Goal: Task Accomplishment & Management: Use online tool/utility

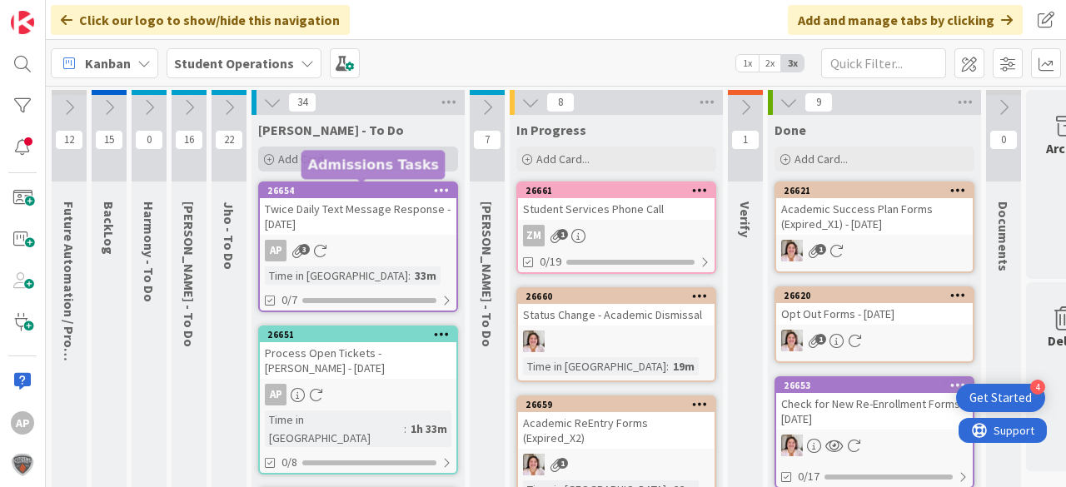
click at [360, 149] on div "Add Card..." at bounding box center [358, 159] width 200 height 25
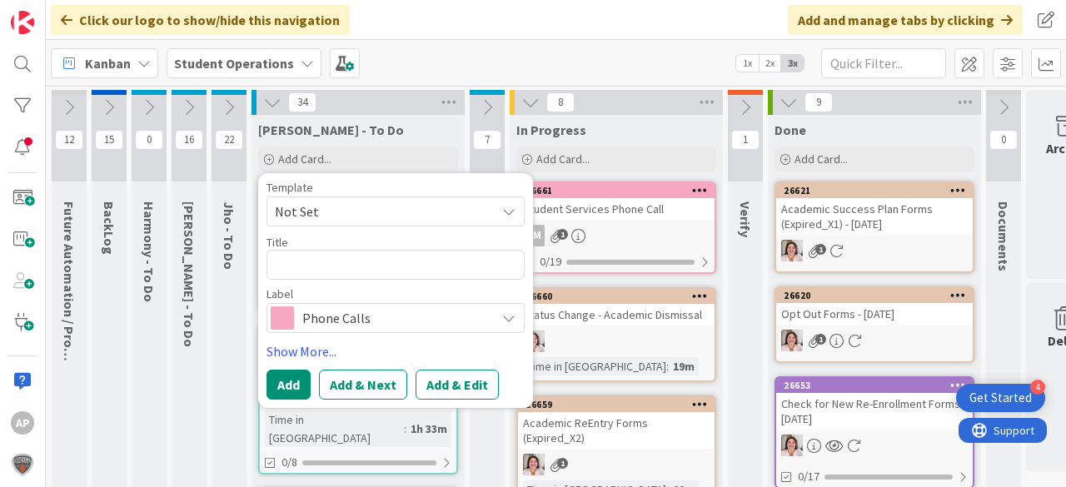
click at [427, 210] on span "Not Set" at bounding box center [379, 212] width 208 height 22
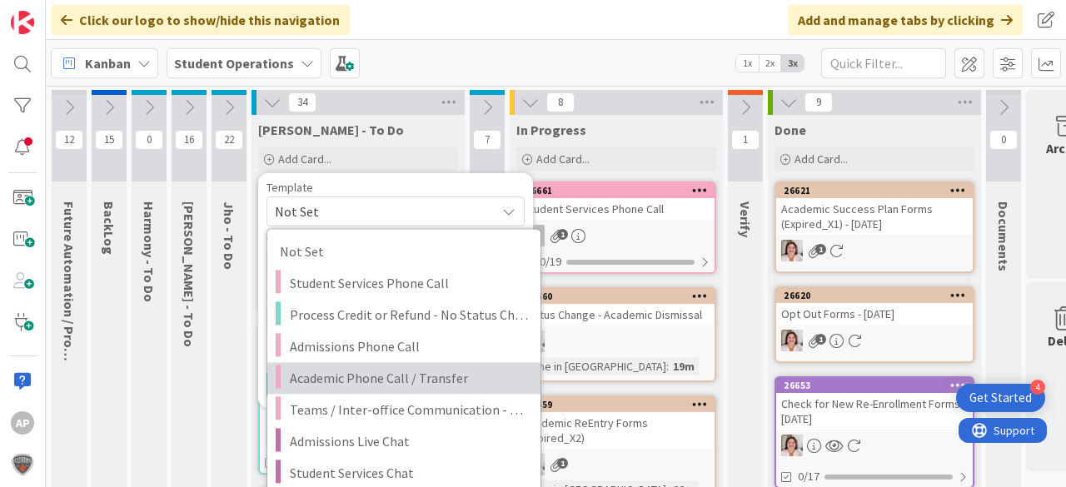
scroll to position [133, 0]
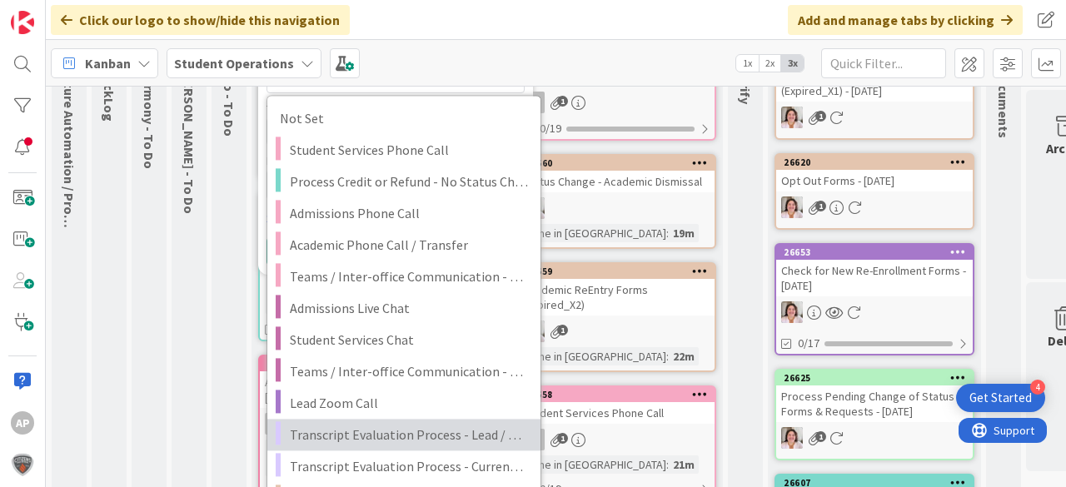
click at [439, 437] on span "Transcript Evaluation Process - Lead / New Student" at bounding box center [409, 435] width 238 height 22
type textarea "x"
type textarea "Transcript Evaluation Process - Lead / New Student"
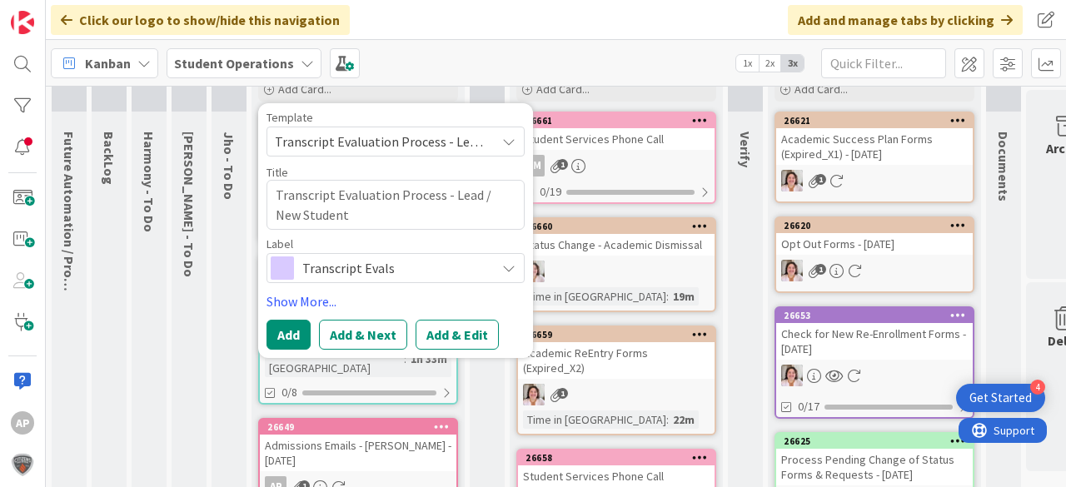
scroll to position [0, 0]
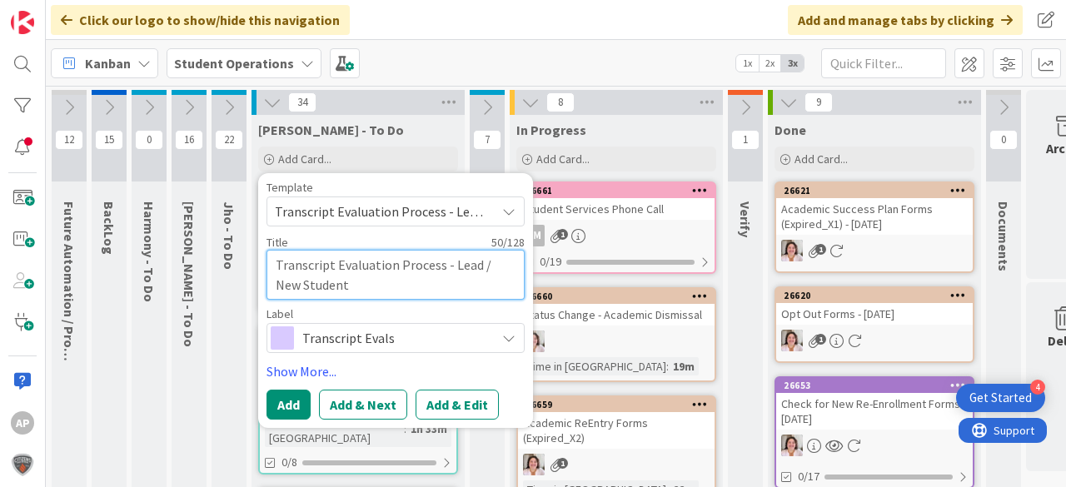
click at [357, 293] on textarea "Transcript Evaluation Process - Lead / New Student" at bounding box center [396, 275] width 258 height 50
type textarea "x"
type textarea "Transcript Evaluation Process - Lead / New Student"
type textarea "x"
type textarea "Transcript Evaluation Process - Lead / New Student -"
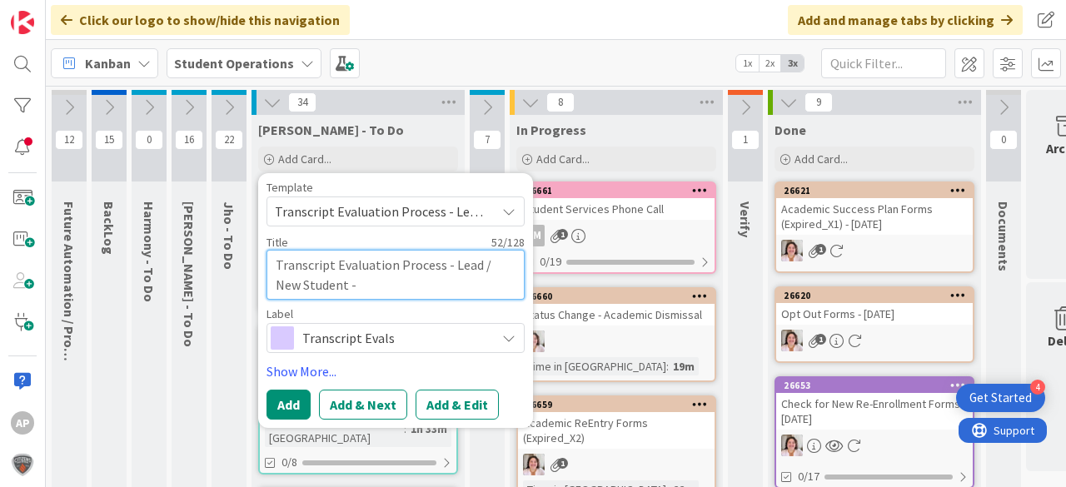
type textarea "x"
type textarea "Transcript Evaluation Process - Lead / New Student -"
type textarea "x"
type textarea "Transcript Evaluation Process - Lead / New Student - P"
type textarea "x"
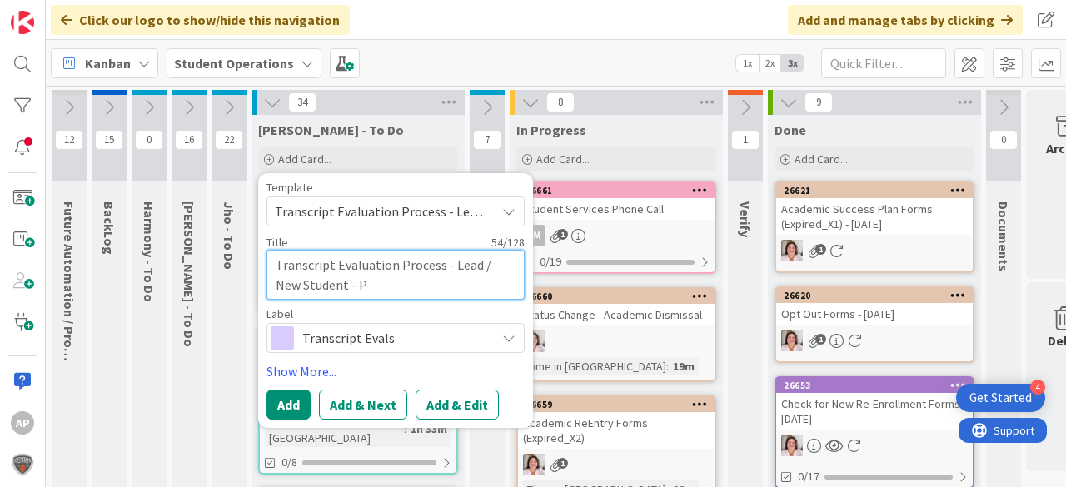
type textarea "Transcript Evaluation Process - Lead / New Student - Pr"
type textarea "x"
type textarea "Transcript Evaluation Process - Lead / New Student - Pre"
type textarea "x"
type textarea "Transcript Evaluation Process - Lead / New Student - Pres"
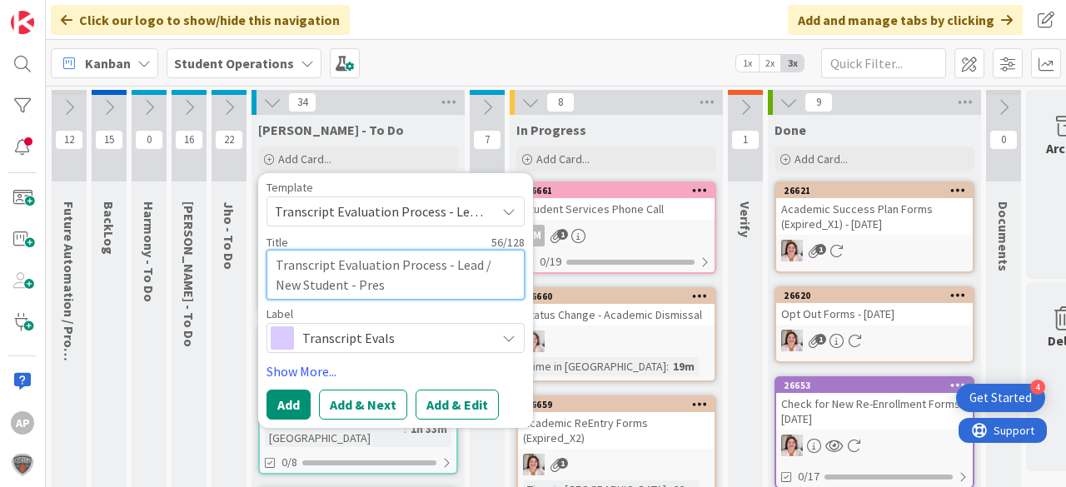
type textarea "x"
type textarea "Transcript Evaluation Process - Lead / New Student - [PERSON_NAME]"
type textarea "x"
type textarea "Transcript Evaluation Process - Lead / New Student - Presto"
type textarea "x"
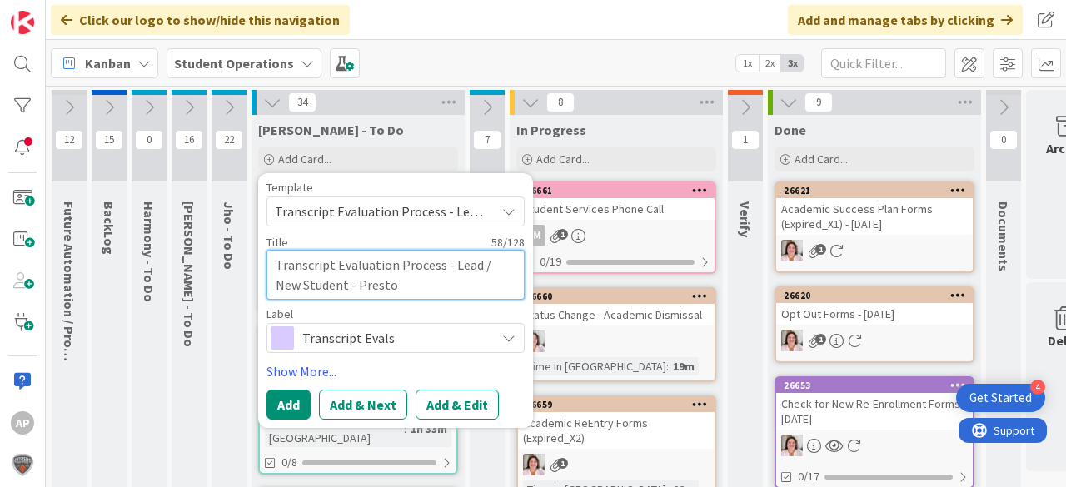
type textarea "Transcript Evaluation Process - Lead / New Student - [PERSON_NAME]"
type textarea "x"
type textarea "Transcript Evaluation Process - Lead / New Student - [PERSON_NAME]"
type textarea "x"
type textarea "Transcript Evaluation Process - Lead / New Student - [PERSON_NAME]"
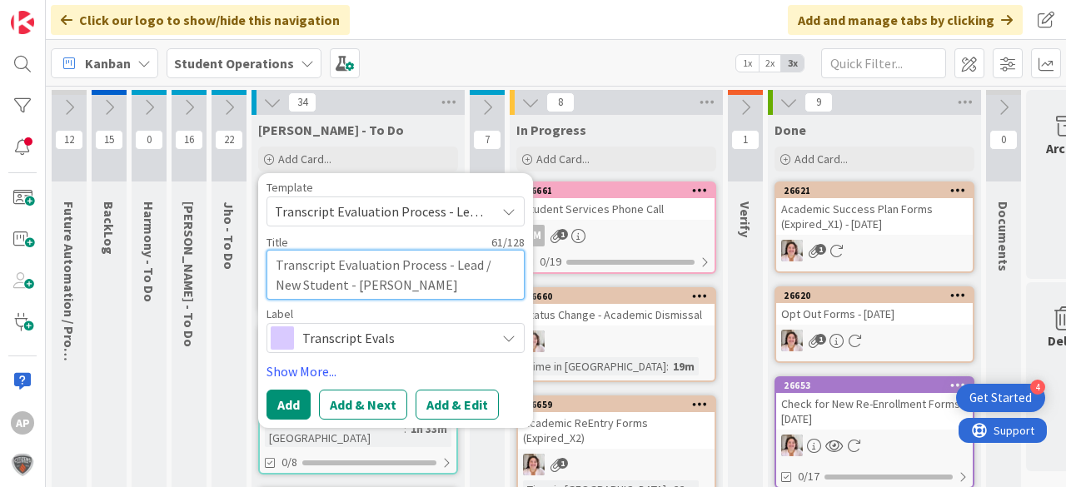
type textarea "x"
type textarea "Transcript Evaluation Process - Lead / New Student - [GEOGRAPHIC_DATA]"
type textarea "x"
type textarea "Transcript Evaluation Process - Lead / New Student - [PERSON_NAME]"
type textarea "x"
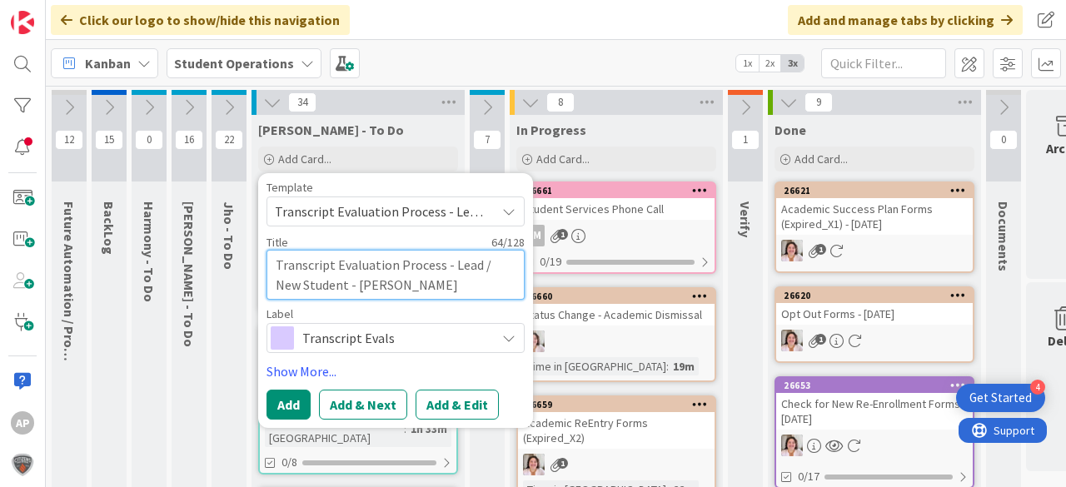
type textarea "Transcript Evaluation Process - Lead / New Student - Preston Stoc"
type textarea "x"
type textarea "Transcript Evaluation Process - Lead / New Student - [PERSON_NAME]"
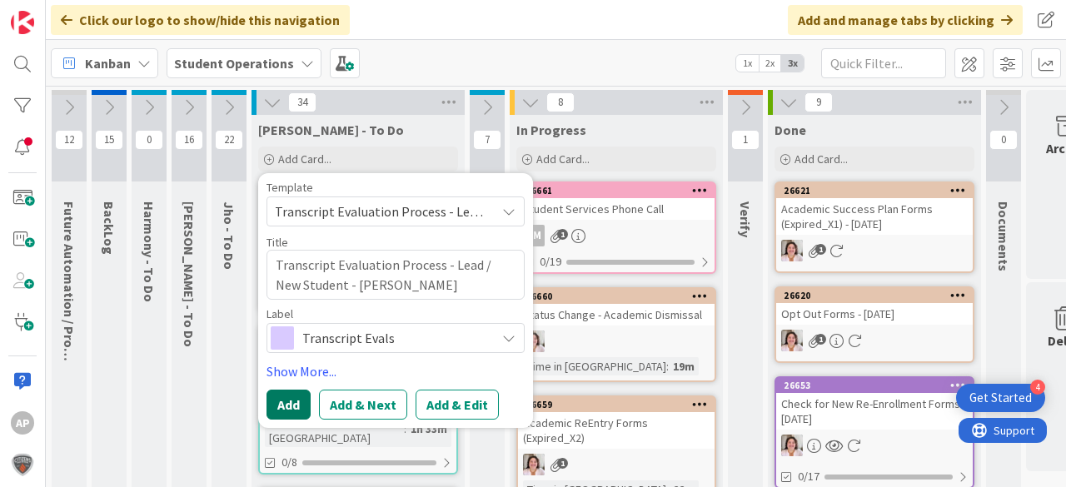
click at [289, 403] on button "Add" at bounding box center [289, 405] width 44 height 30
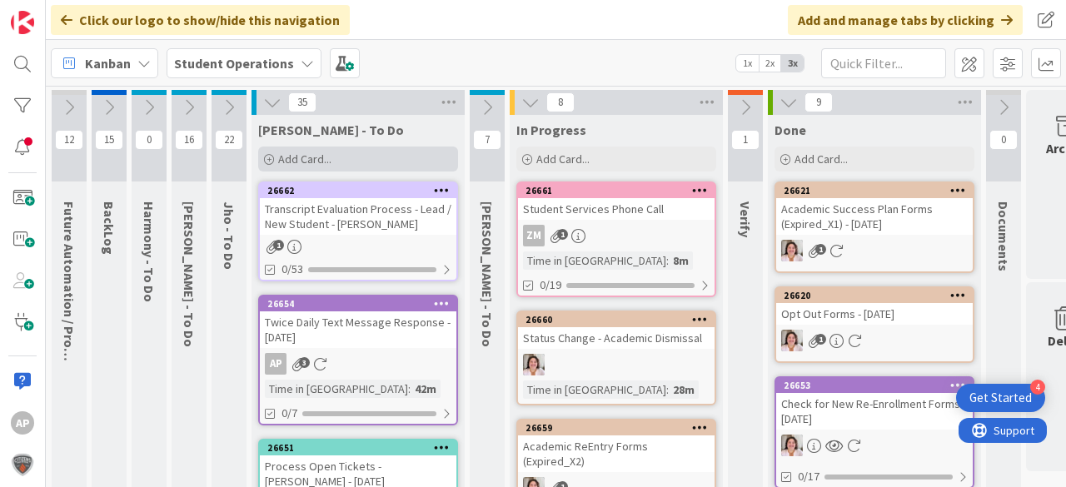
click at [291, 162] on span "Add Card..." at bounding box center [304, 159] width 53 height 15
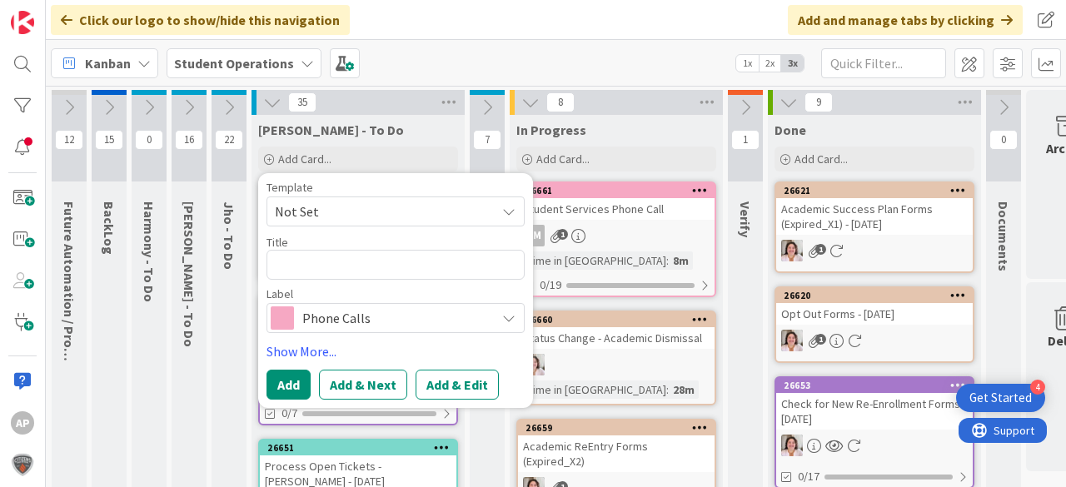
click at [355, 210] on span "Not Set" at bounding box center [379, 212] width 208 height 22
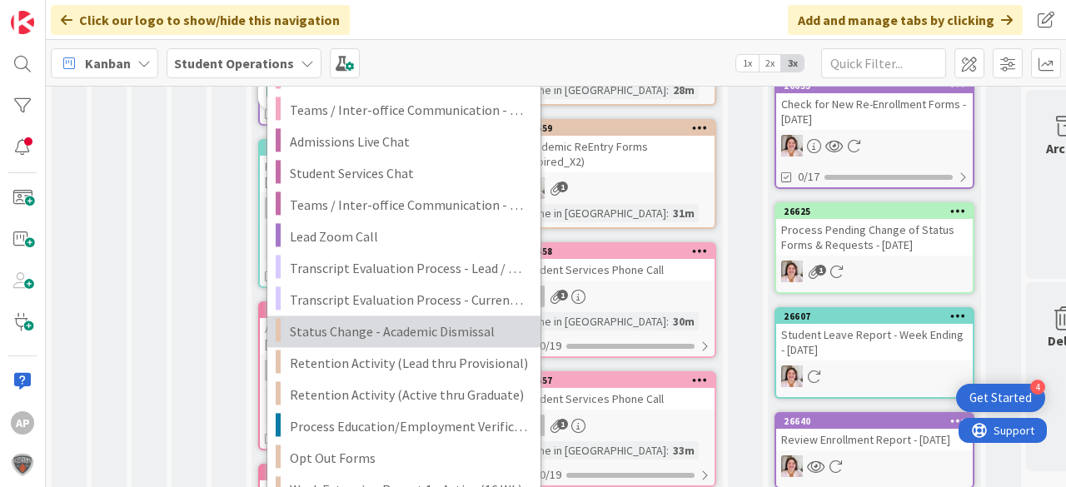
scroll to position [333, 0]
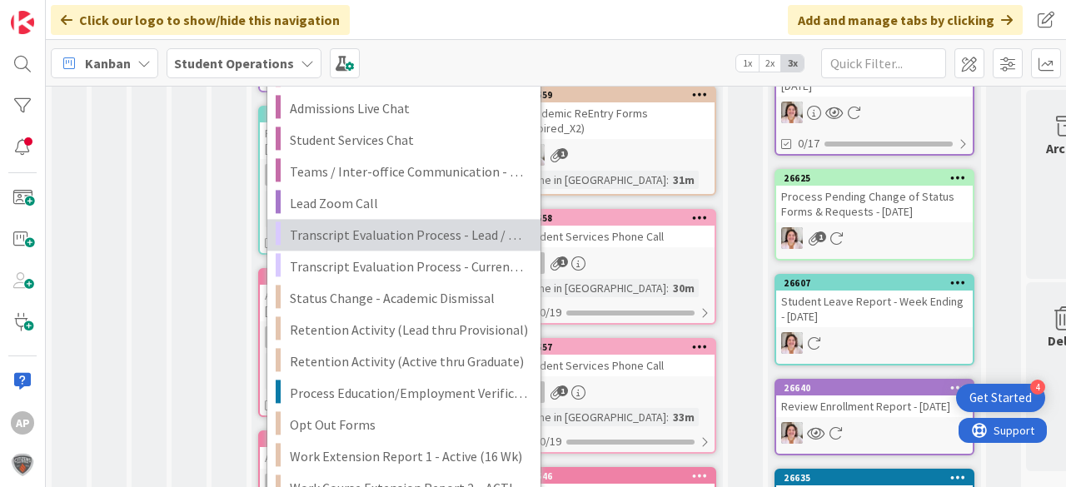
click at [437, 232] on span "Transcript Evaluation Process - Lead / New Student" at bounding box center [409, 235] width 238 height 22
type textarea "x"
type textarea "Transcript Evaluation Process - Lead / New Student"
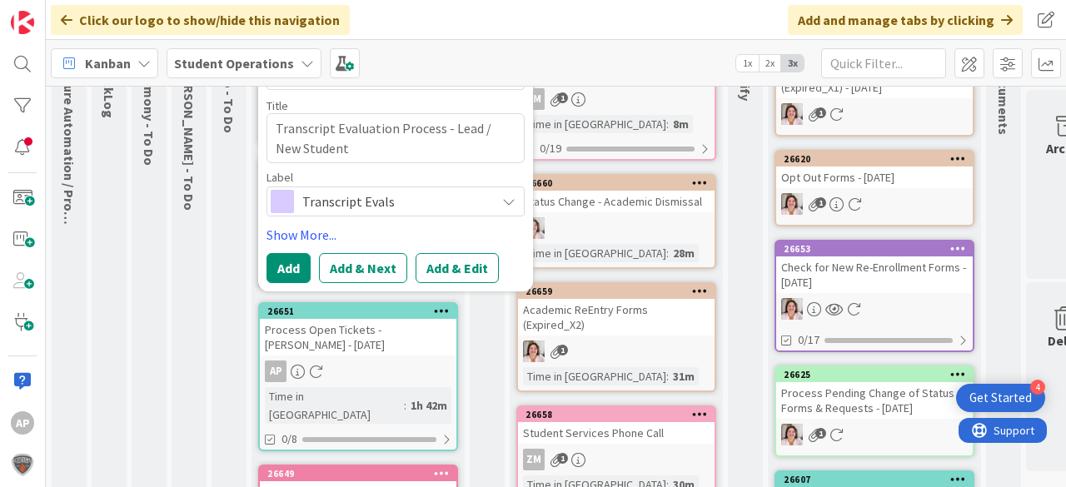
scroll to position [133, 0]
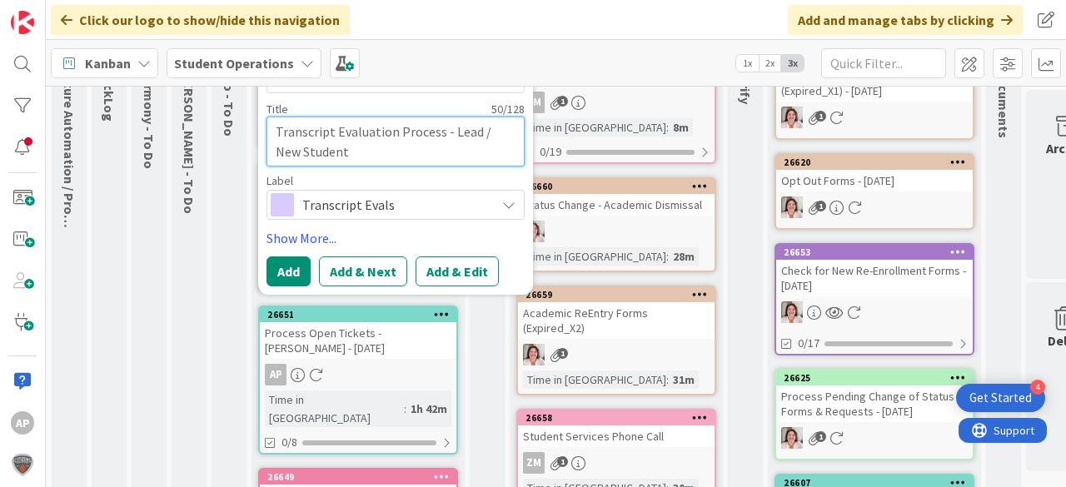
click at [423, 152] on textarea "Transcript Evaluation Process - Lead / New Student" at bounding box center [396, 142] width 258 height 50
type textarea "x"
type textarea "Transcript Evaluation Process - Lead / New Student"
type textarea "x"
type textarea "Transcript Evaluation Process - Lead / New Student -"
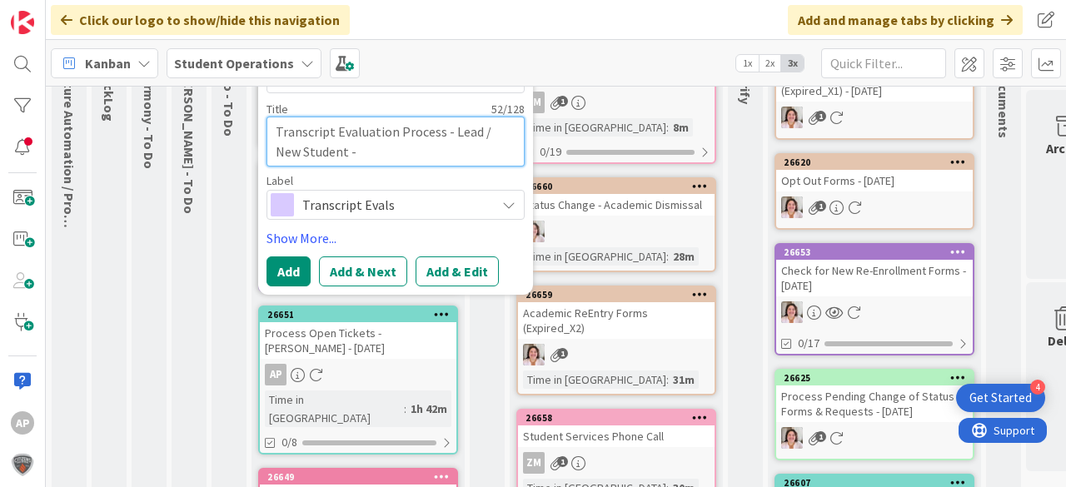
type textarea "x"
type textarea "Transcript Evaluation Process - Lead / New Student -"
type textarea "x"
type textarea "Transcript Evaluation Process - Lead / New Student - A"
type textarea "x"
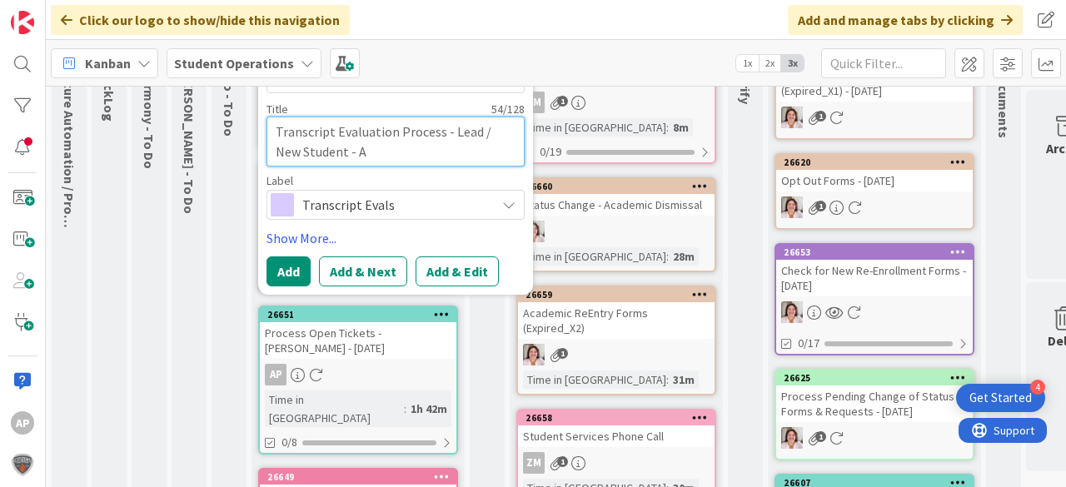
type textarea "Transcript Evaluation Process - Lead / New Student - Au"
type textarea "x"
type textarea "Transcript Evaluation Process - Lead / New Student - Aub"
type textarea "x"
type textarea "Transcript Evaluation Process - Lead / New Student - Aubr"
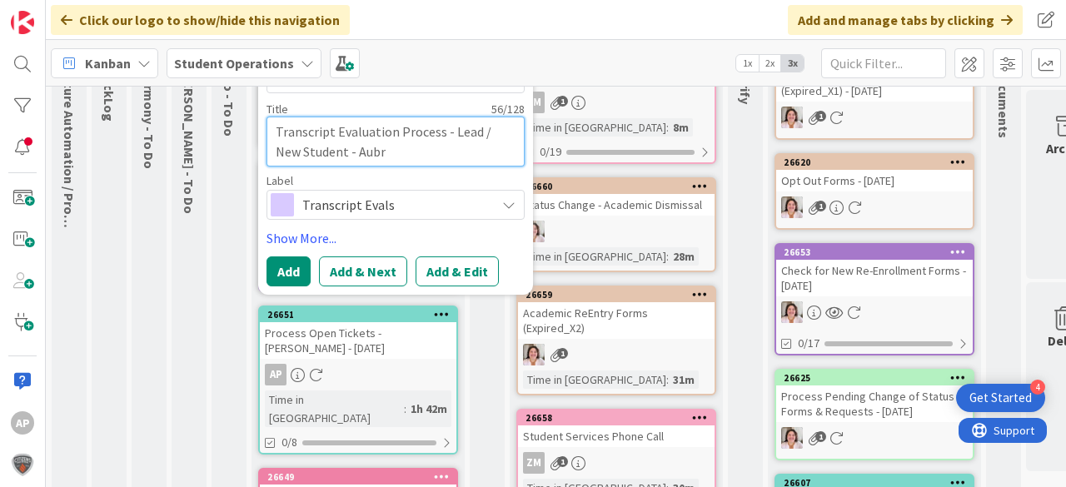
type textarea "x"
type textarea "Transcript Evaluation Process - Lead / New Student - Aubre"
type textarea "x"
type textarea "Transcript Evaluation Process - Lead / New Student - Aubre"
type textarea "x"
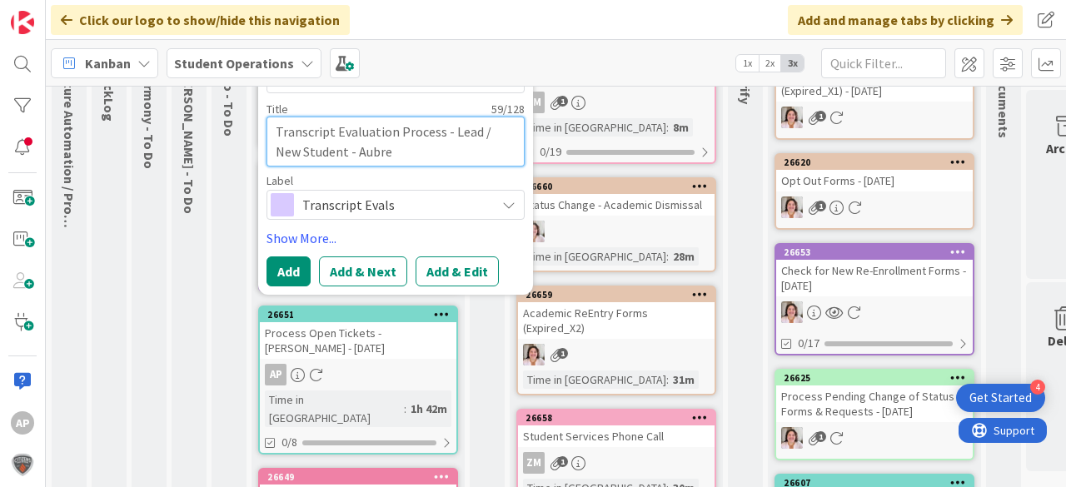
type textarea "Transcript Evaluation Process - Lead / New Student - Aubre J"
type textarea "x"
type textarea "Transcript Evaluation Process - Lead / New Student - [PERSON_NAME]"
type textarea "x"
type textarea "Transcript Evaluation Process - Lead / New Student - [PERSON_NAME]"
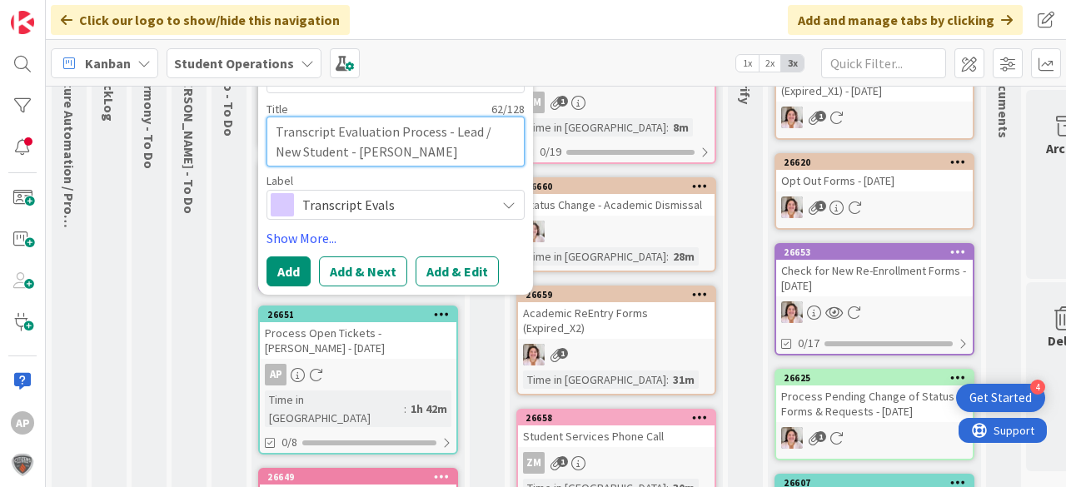
type textarea "x"
type textarea "Transcript Evaluation Process - Lead / New Student - [PERSON_NAME]"
type textarea "x"
type textarea "Transcript Evaluation Process - Lead / New Student - [PERSON_NAME]"
type textarea "x"
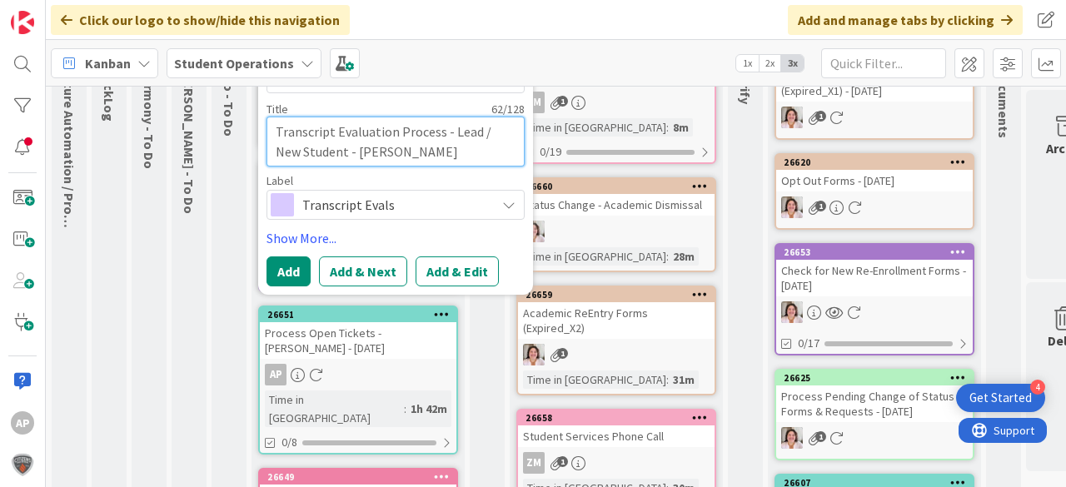
type textarea "Transcript Evaluation Process - Lead / New Student - [PERSON_NAME]"
type textarea "x"
type textarea "Transcript Evaluation Process - Lead / New Student - [PERSON_NAME]"
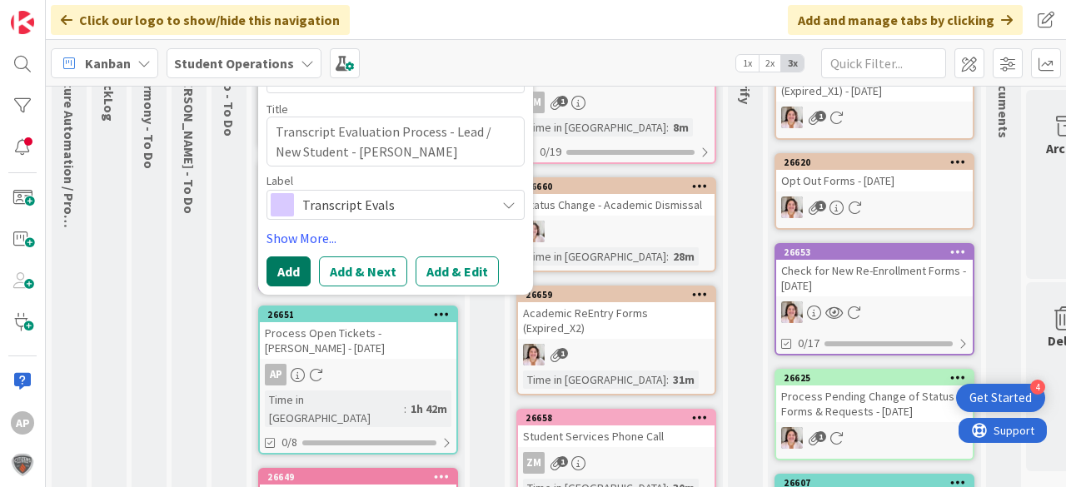
click at [296, 274] on button "Add" at bounding box center [289, 272] width 44 height 30
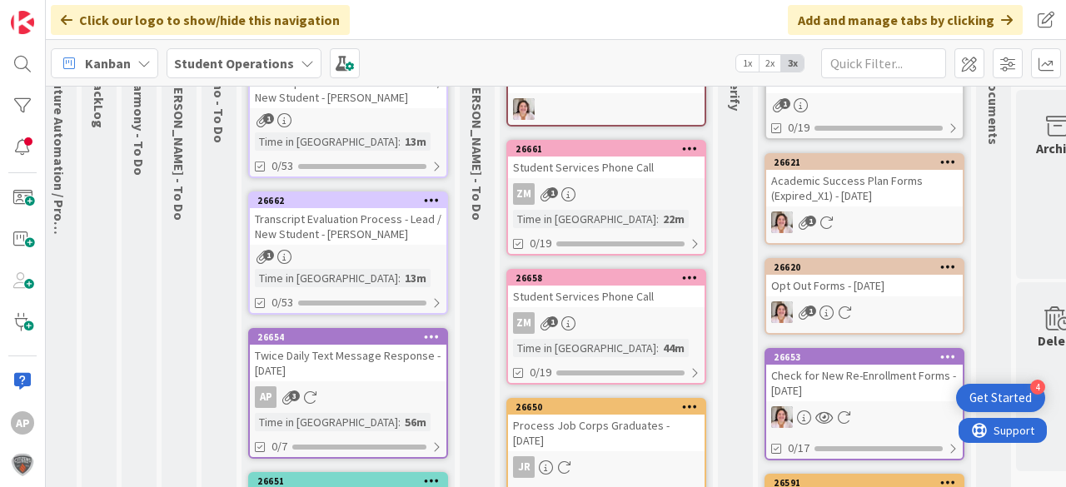
scroll to position [0, 10]
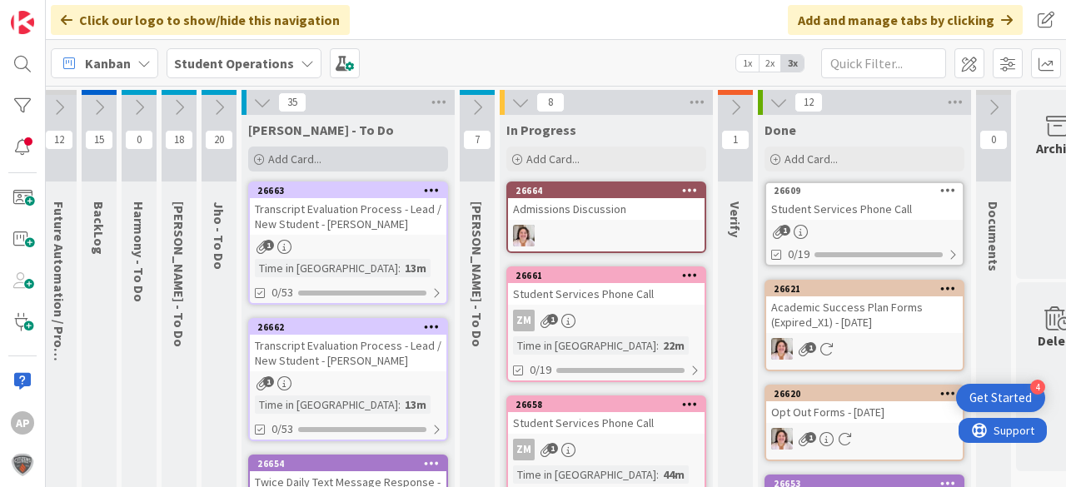
click at [269, 152] on span "Add Card..." at bounding box center [294, 159] width 53 height 15
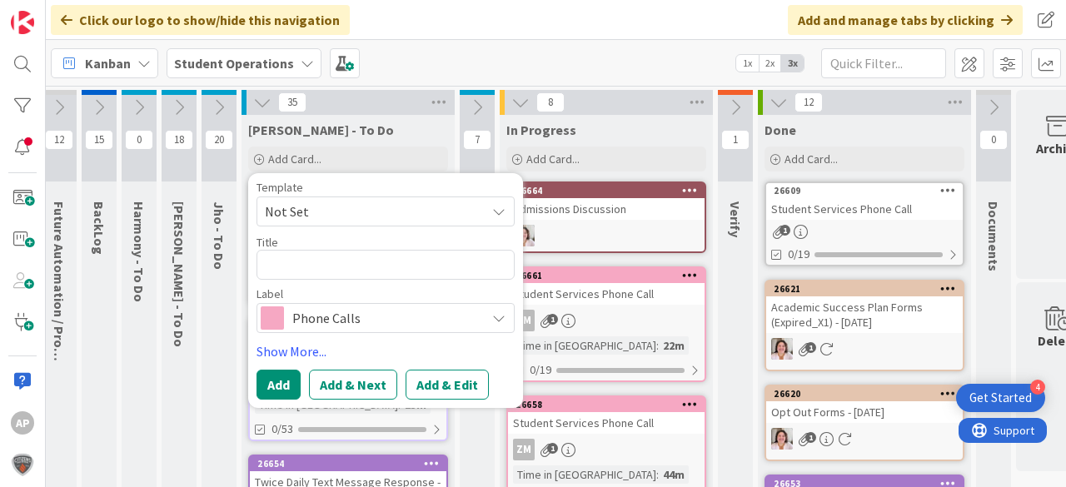
click at [352, 198] on span "Not Set" at bounding box center [386, 212] width 258 height 30
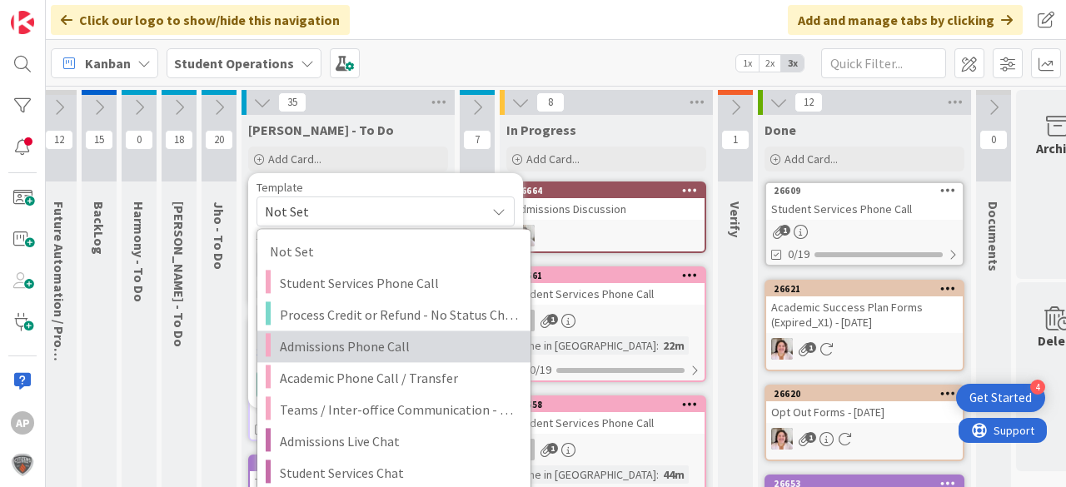
scroll to position [267, 10]
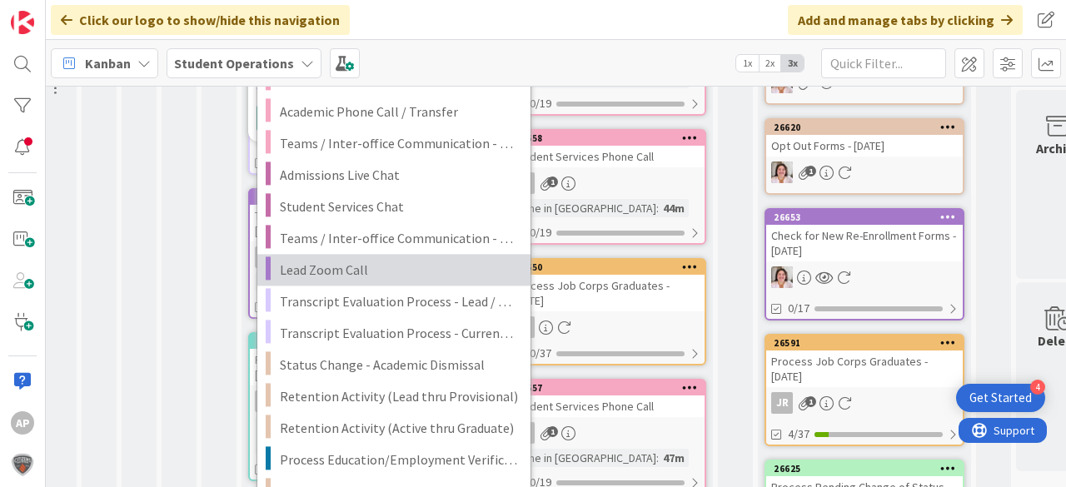
click at [424, 260] on span "Lead Zoom Call" at bounding box center [399, 270] width 238 height 22
type textarea "x"
type textarea "Lead Zoom Call"
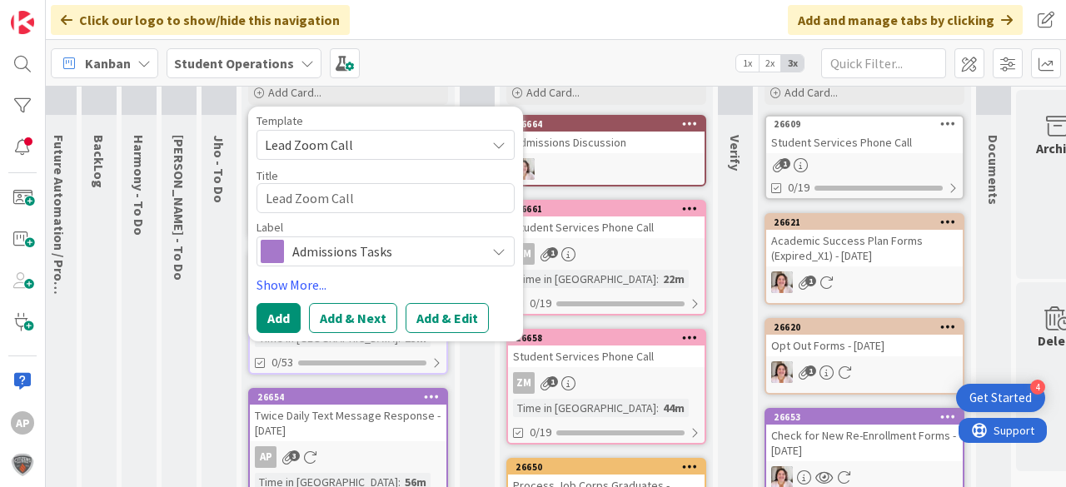
scroll to position [67, 10]
click at [375, 192] on textarea "Lead Zoom Call" at bounding box center [386, 198] width 258 height 30
type textarea "x"
type textarea "Lead Zoom Call"
type textarea "x"
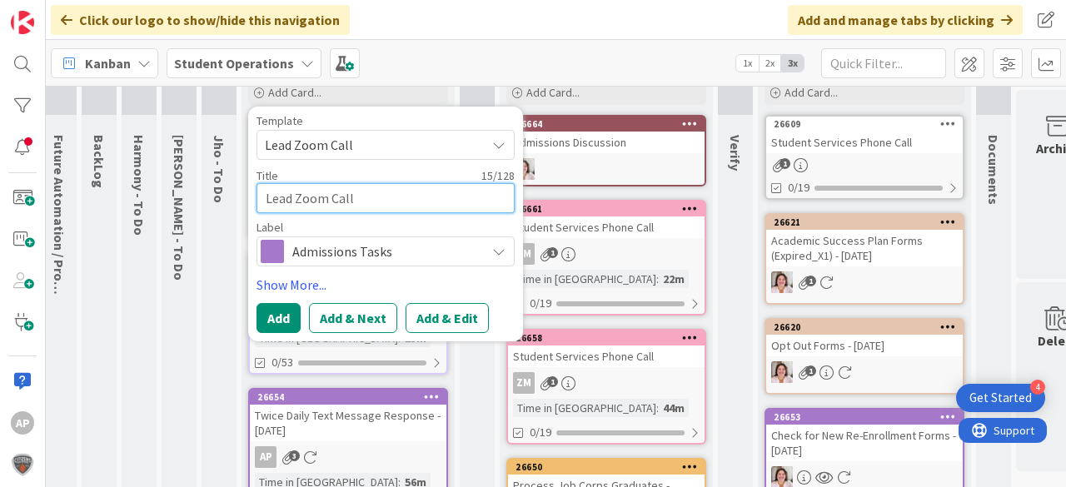
type textarea "Lead Zoom Call -"
type textarea "x"
type textarea "Lead Zoom Call -"
type textarea "x"
type textarea "Lead Zoom Call - L"
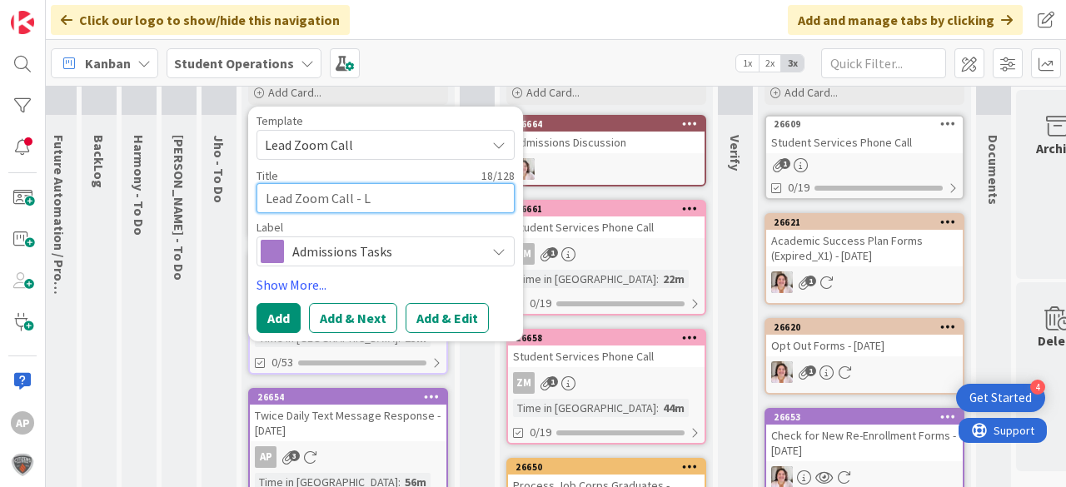
type textarea "x"
type textarea "Lead Zoom Call - Le"
type textarea "x"
type textarea "Lead Zoom Call - [PERSON_NAME]"
type textarea "x"
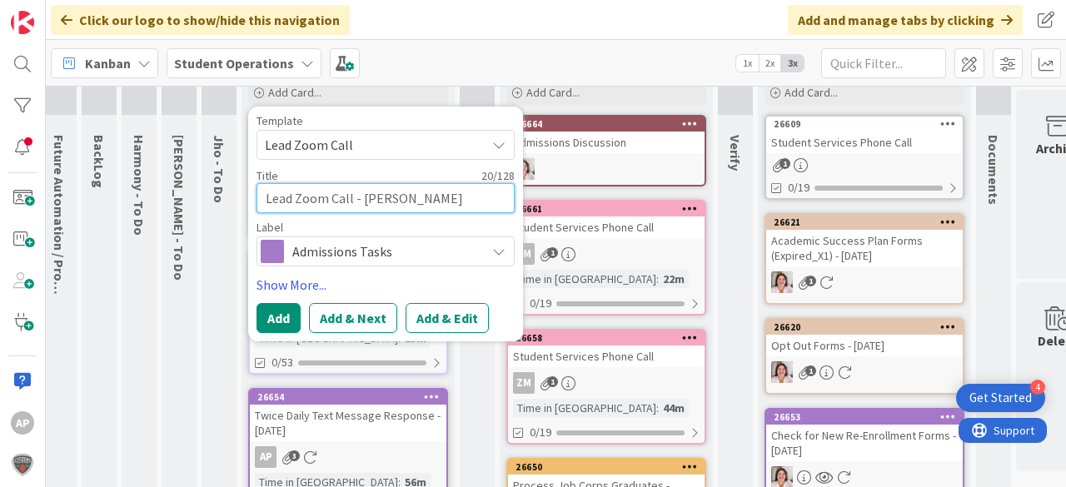
type textarea "Lead Zoom Call - [PERSON_NAME]"
type textarea "x"
type textarea "Lead Zoom Call - [PERSON_NAME]"
type textarea "x"
type textarea "Lead Zoom Call - [PERSON_NAME]"
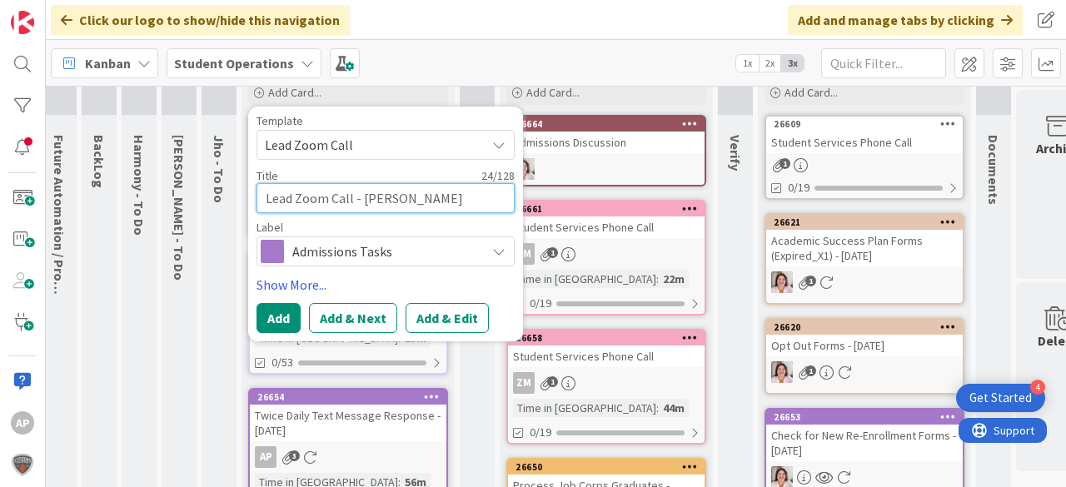
type textarea "x"
type textarea "Lead Zoom Call - [PERSON_NAME]"
type textarea "x"
type textarea "Lead Zoom Call - [PERSON_NAME]"
type textarea "x"
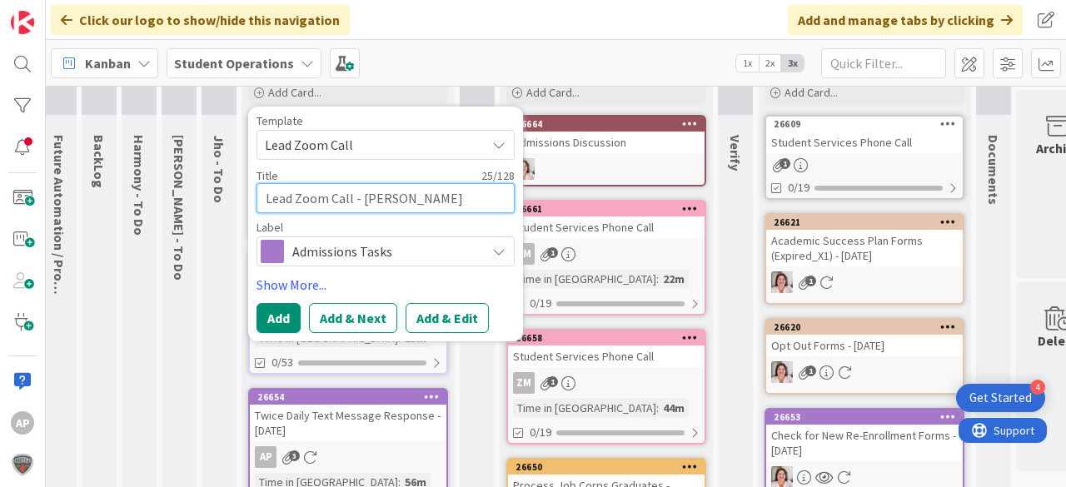
type textarea "Lead Zoom Call - [PERSON_NAME] Full"
type textarea "x"
type textarea "Lead Zoom Call - [PERSON_NAME]"
type textarea "x"
type textarea "Lead Zoom Call - [PERSON_NAME]"
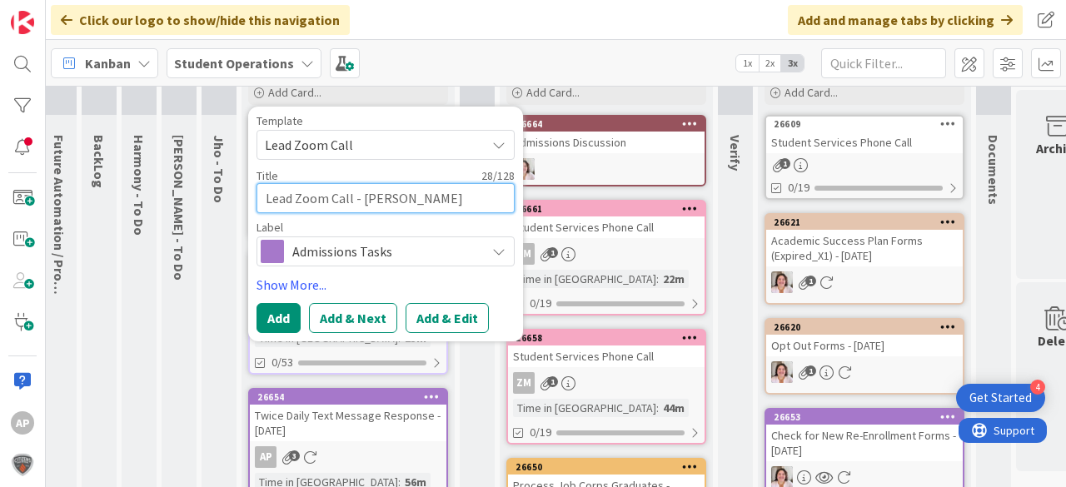
type textarea "x"
type textarea "Lead Zoom Call - [PERSON_NAME]"
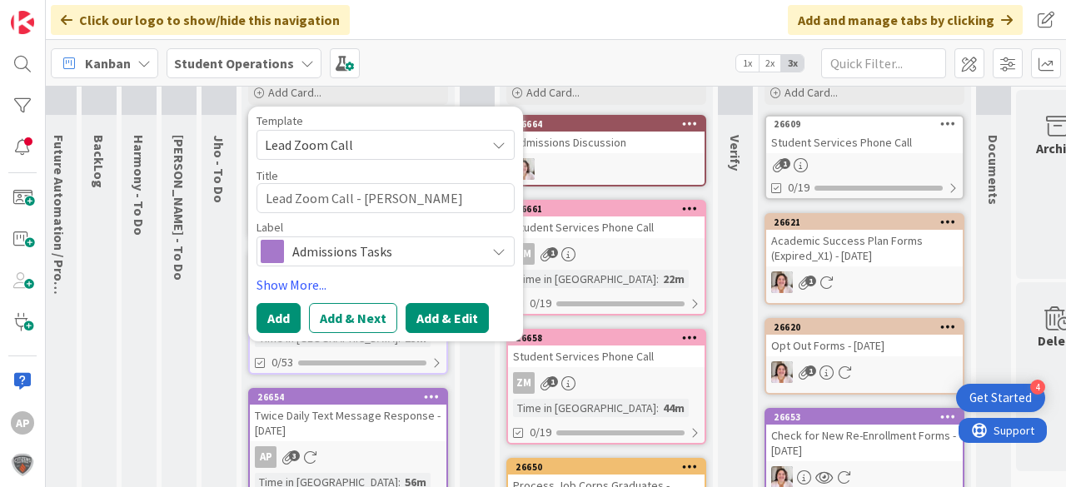
click at [432, 320] on button "Add & Edit" at bounding box center [447, 318] width 83 height 30
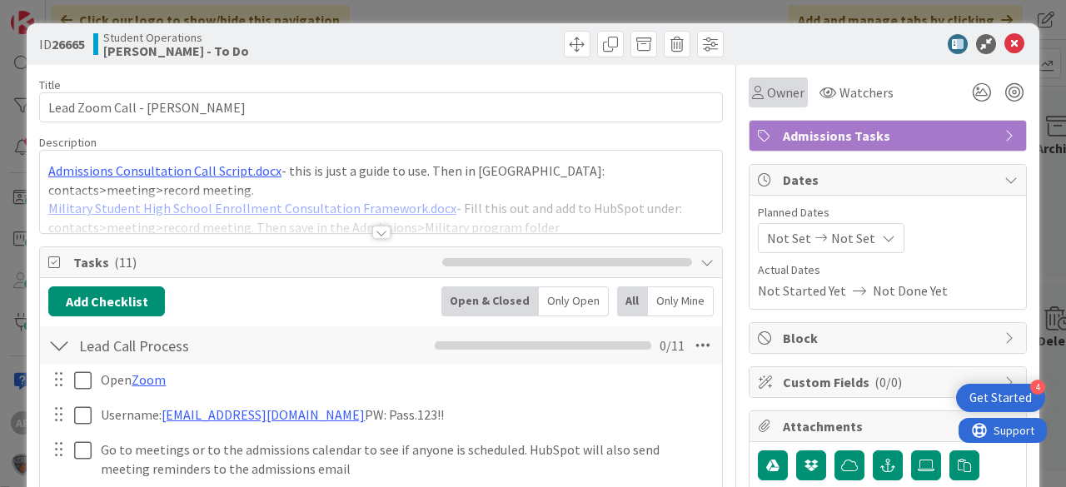
click at [767, 90] on span "Owner" at bounding box center [785, 92] width 37 height 20
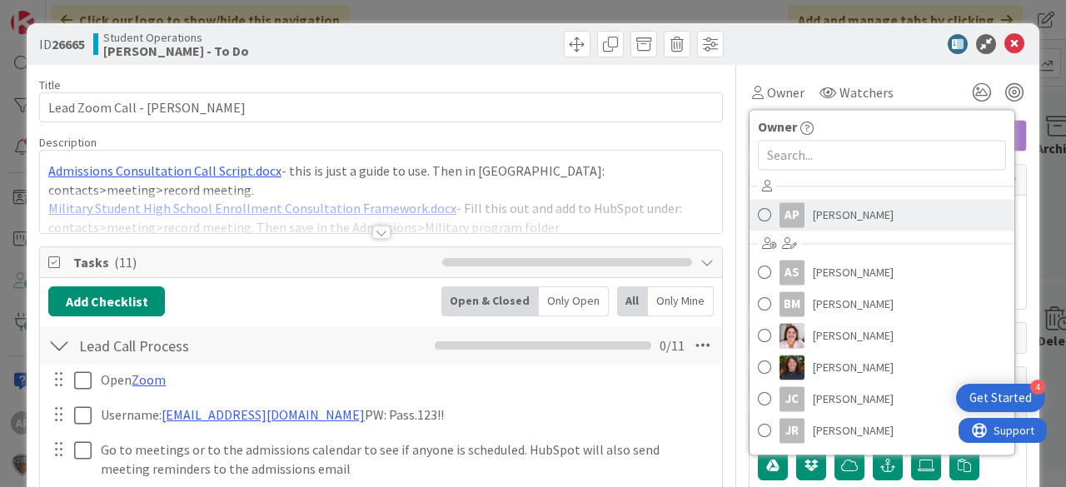
click at [825, 204] on span "[PERSON_NAME]" at bounding box center [853, 214] width 81 height 25
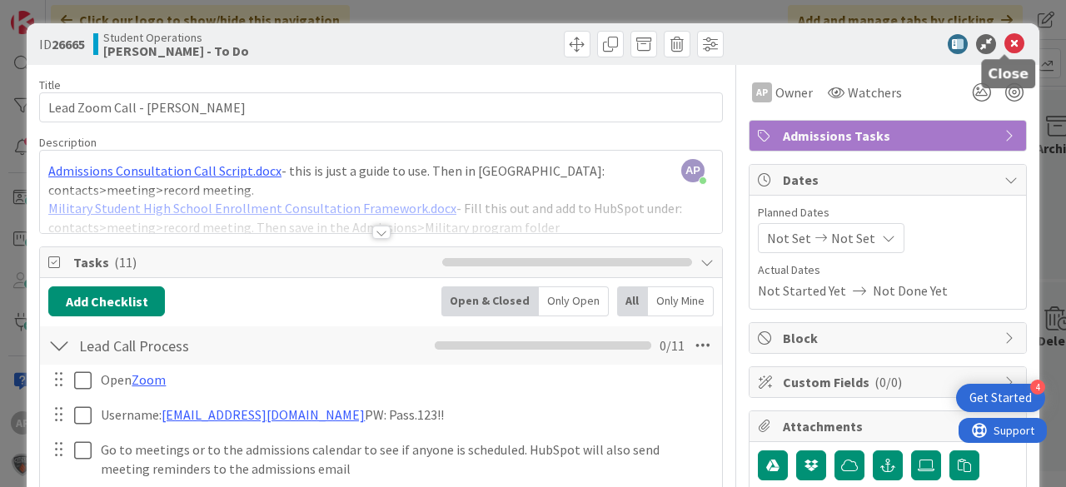
click at [1006, 41] on icon at bounding box center [1015, 44] width 20 height 20
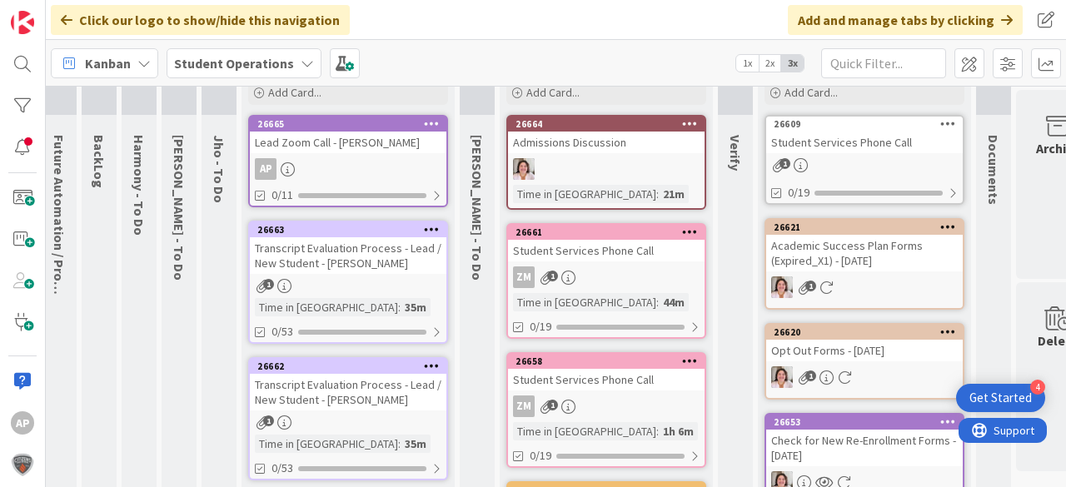
click at [360, 163] on div "AP" at bounding box center [348, 169] width 197 height 22
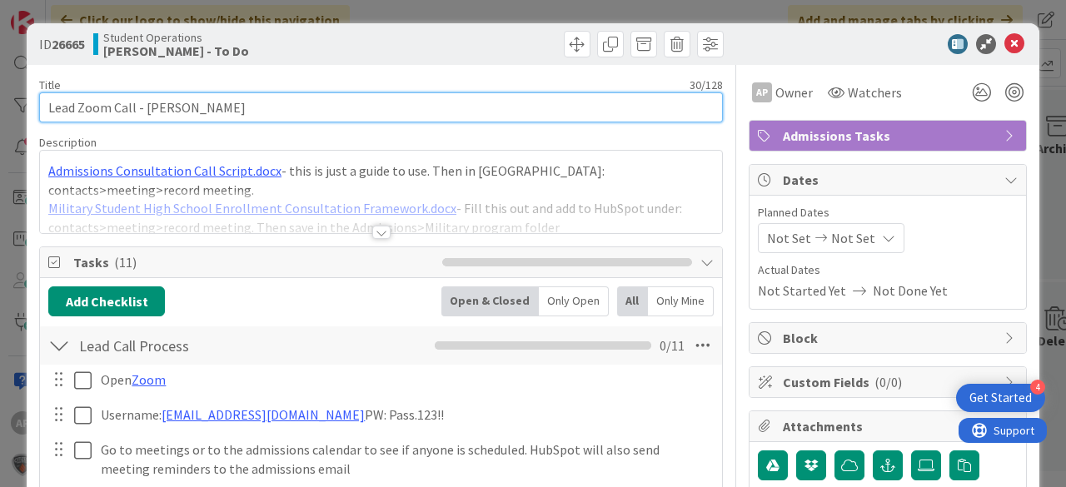
click at [327, 106] on input "Lead Zoom Call - [PERSON_NAME]" at bounding box center [381, 107] width 684 height 30
type input "Lead Zoom Call - [PERSON_NAME] 10:30"
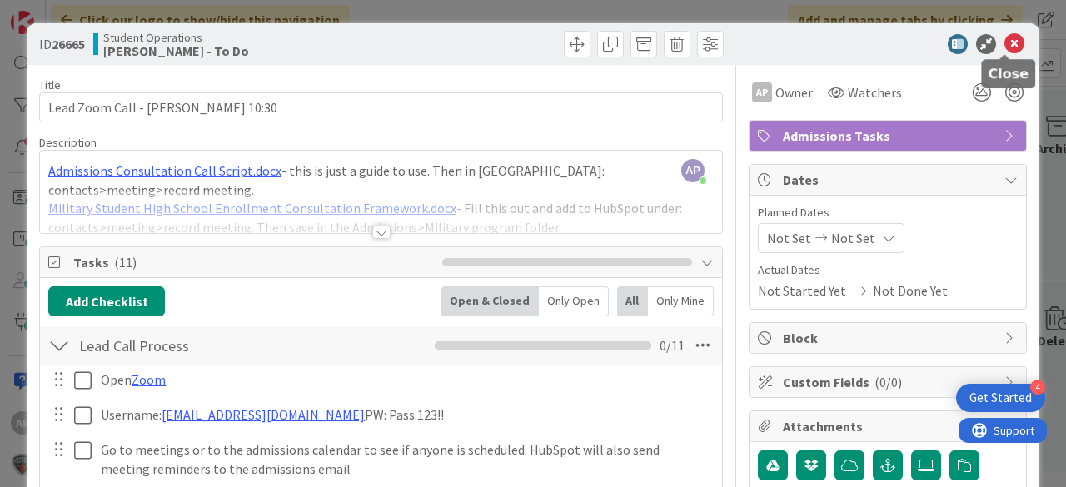
click at [1006, 43] on icon at bounding box center [1015, 44] width 20 height 20
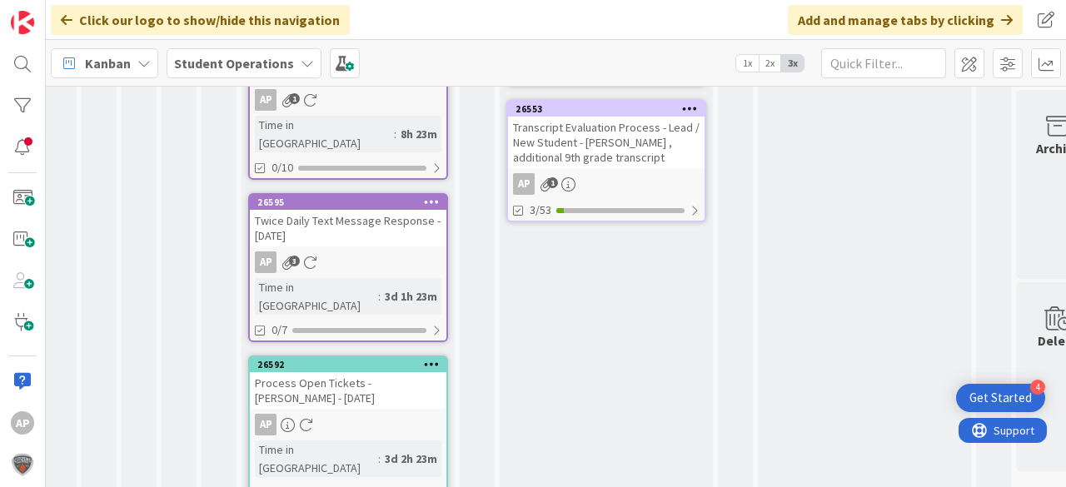
scroll to position [1000, 10]
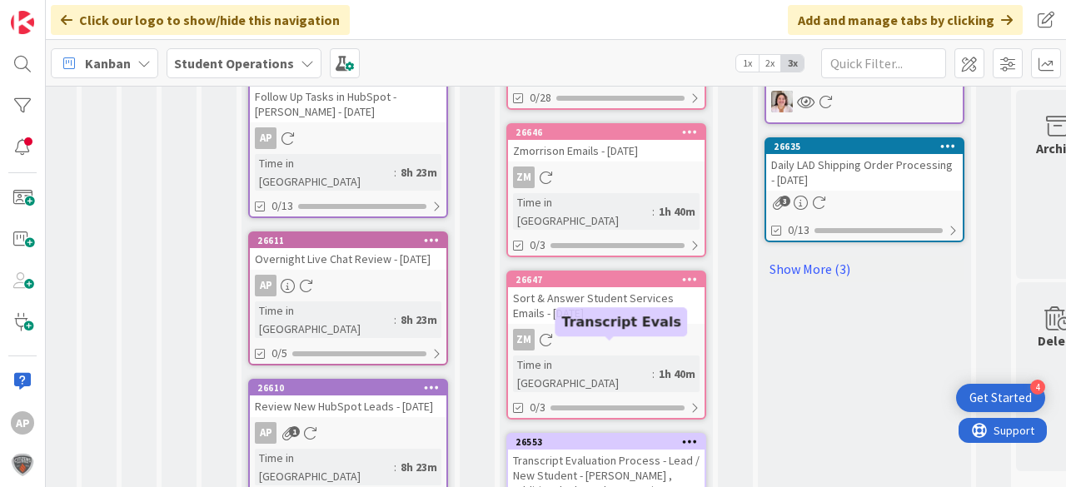
click at [617, 450] on div "Transcript Evaluation Process - Lead / New Student - [PERSON_NAME] , additional…" at bounding box center [606, 476] width 197 height 52
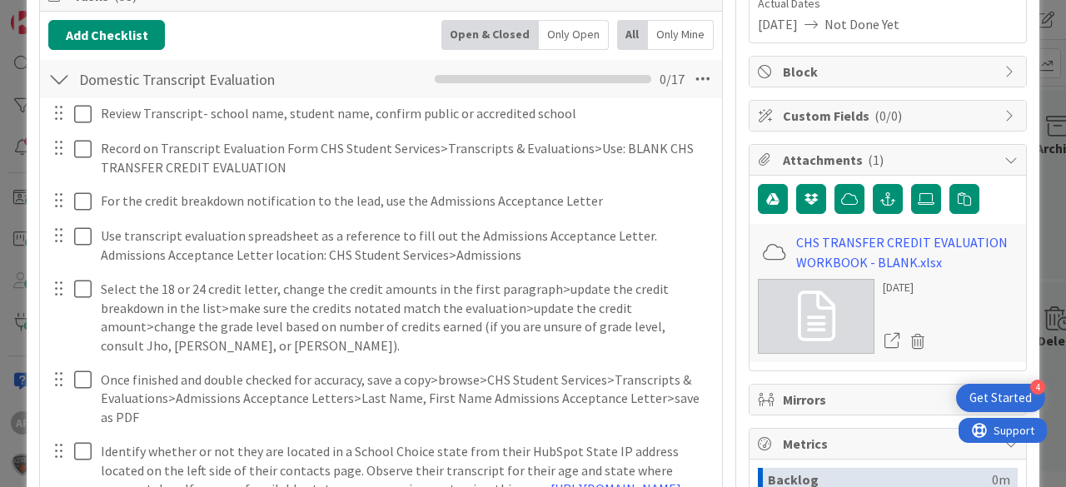
click at [62, 80] on div at bounding box center [59, 79] width 22 height 30
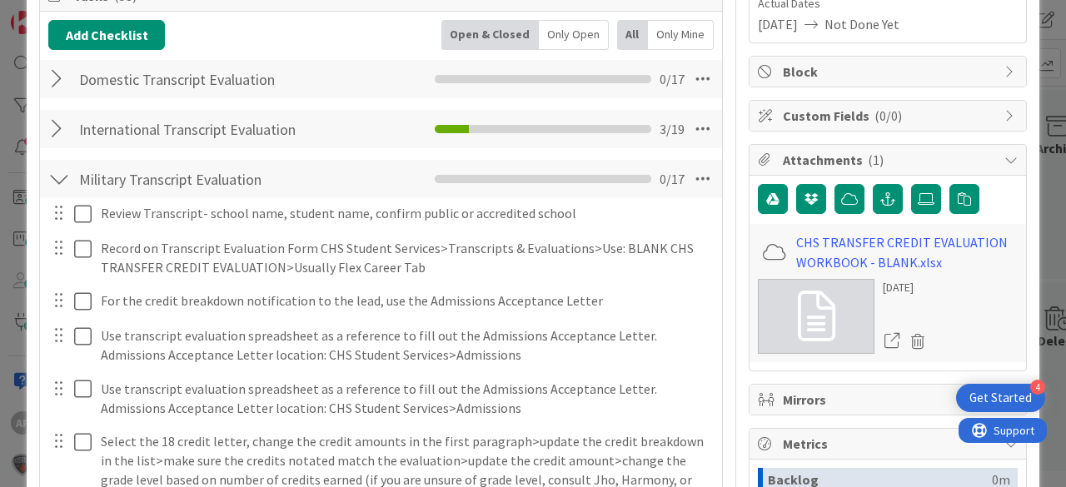
click at [66, 177] on div at bounding box center [59, 179] width 22 height 30
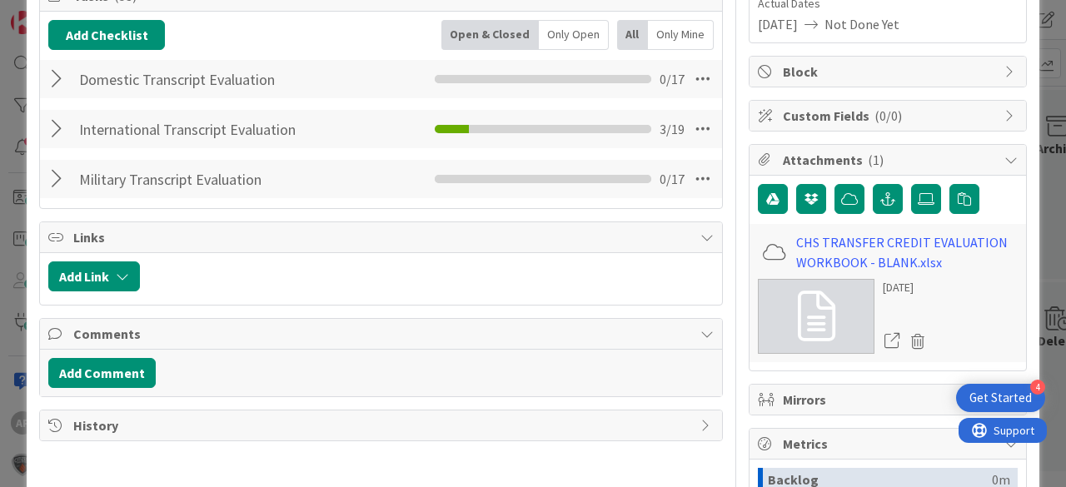
click at [57, 130] on div at bounding box center [59, 129] width 22 height 30
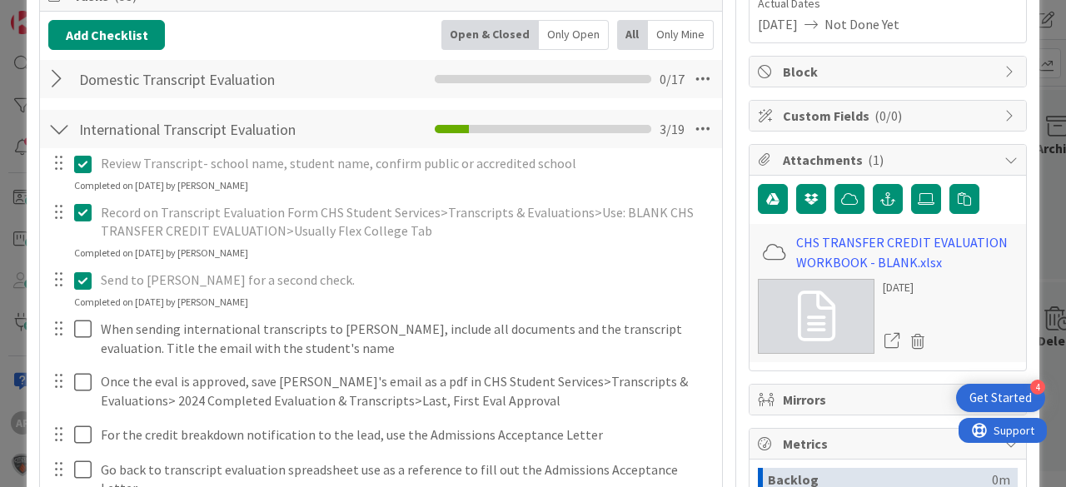
scroll to position [333, 0]
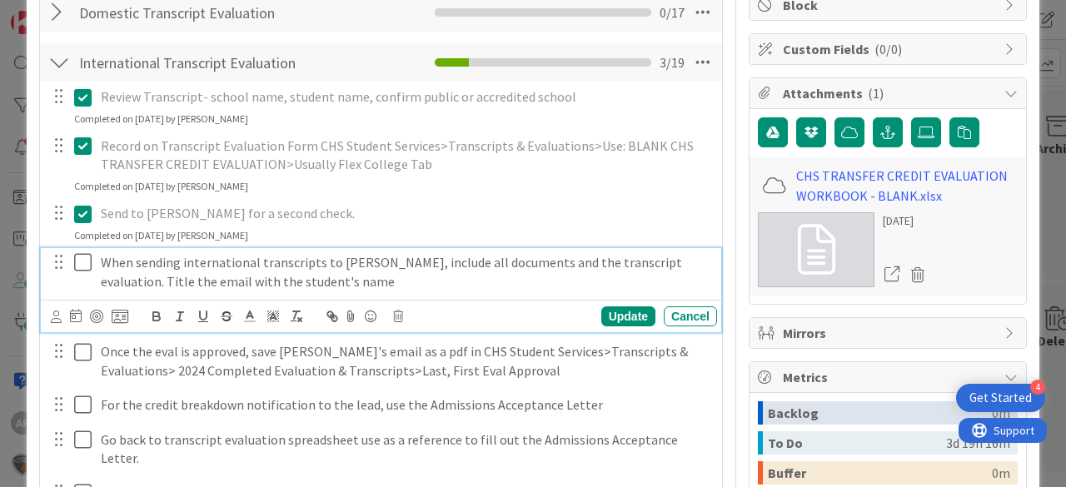
click at [83, 260] on icon at bounding box center [86, 262] width 25 height 20
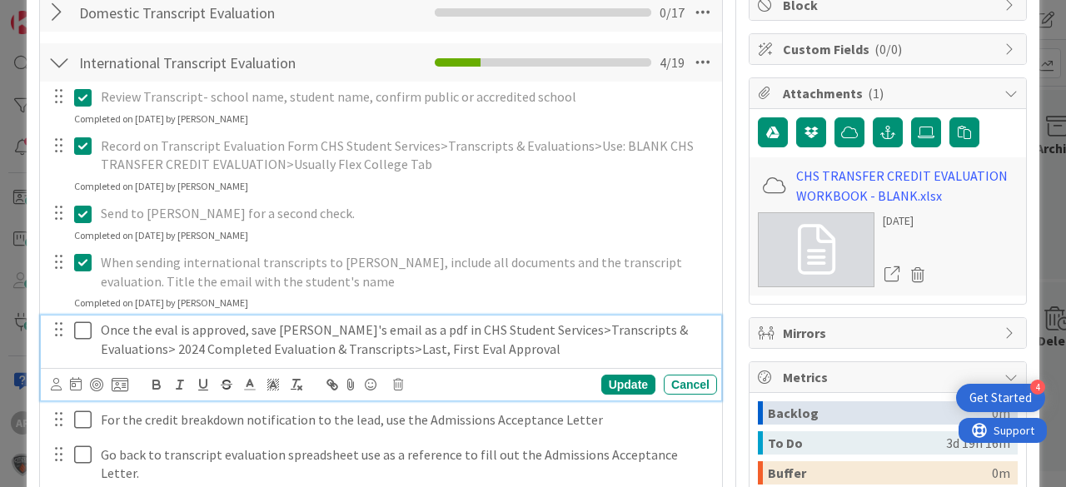
click at [80, 330] on icon at bounding box center [86, 331] width 25 height 20
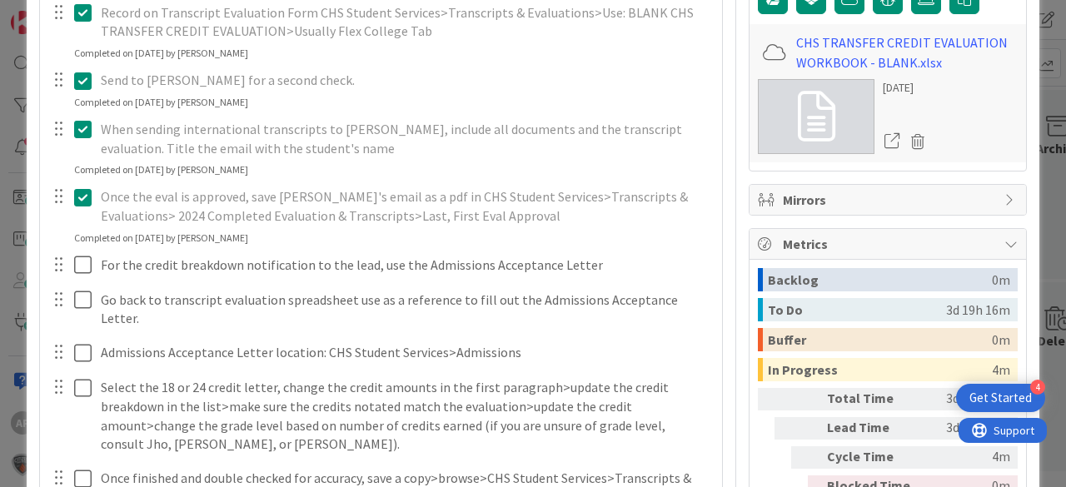
scroll to position [533, 0]
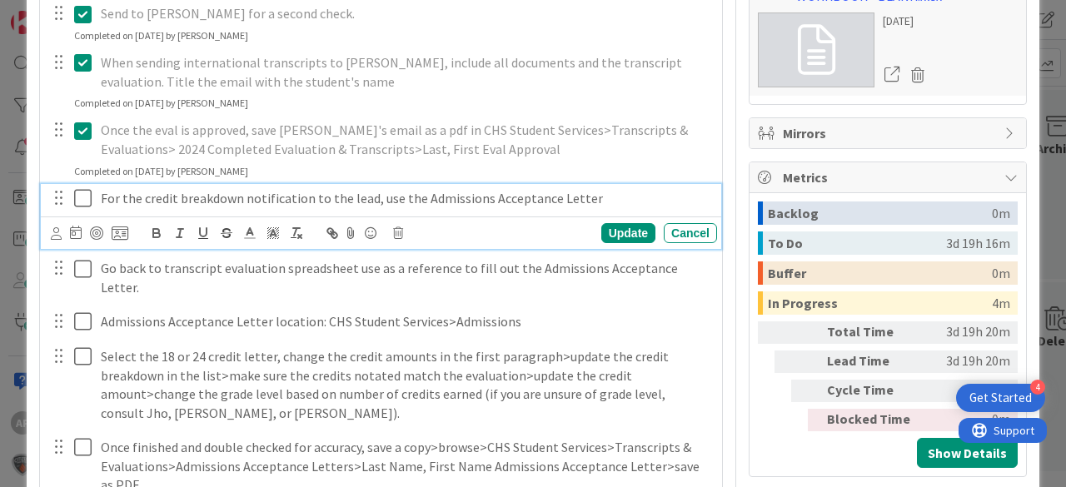
click at [80, 195] on icon at bounding box center [86, 198] width 25 height 20
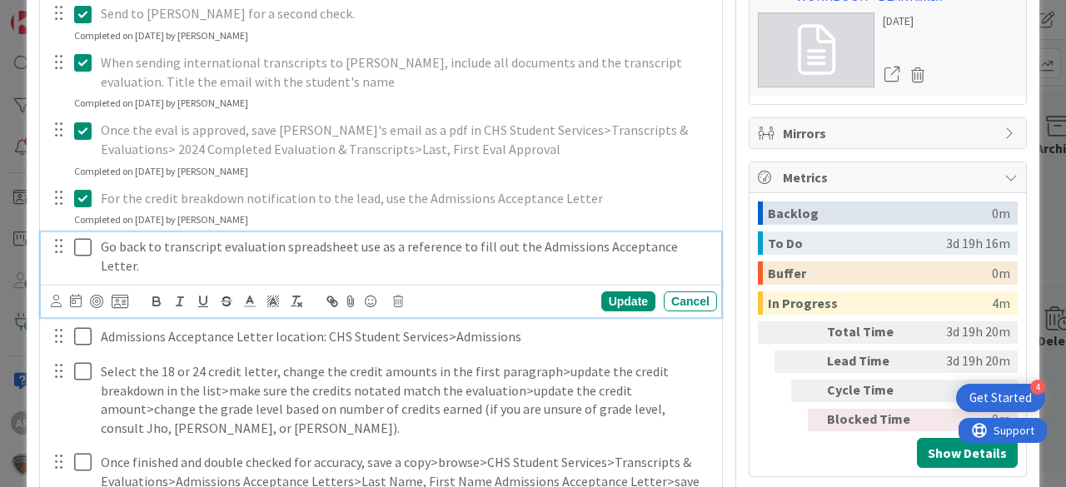
click at [82, 240] on icon at bounding box center [86, 247] width 25 height 20
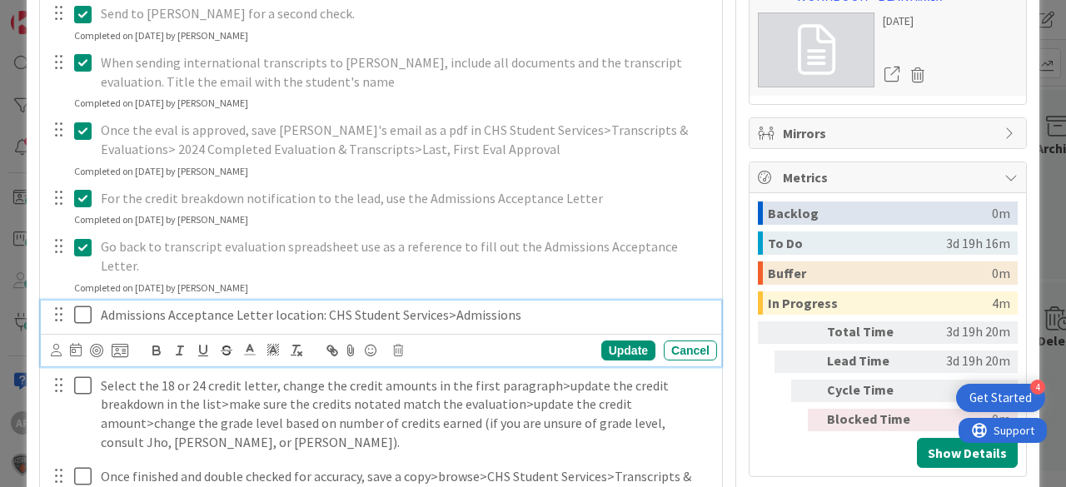
click at [83, 305] on icon at bounding box center [86, 315] width 25 height 20
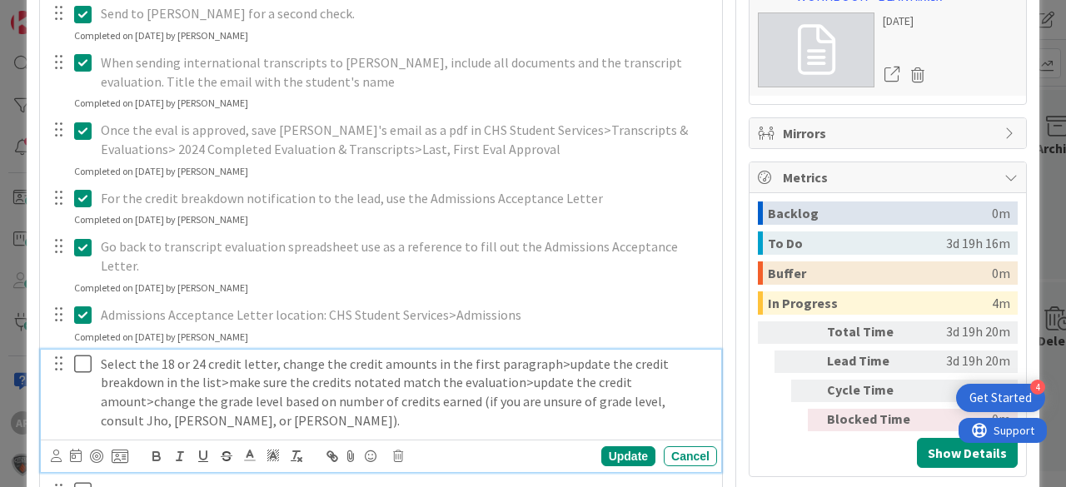
click at [81, 354] on icon at bounding box center [86, 364] width 25 height 20
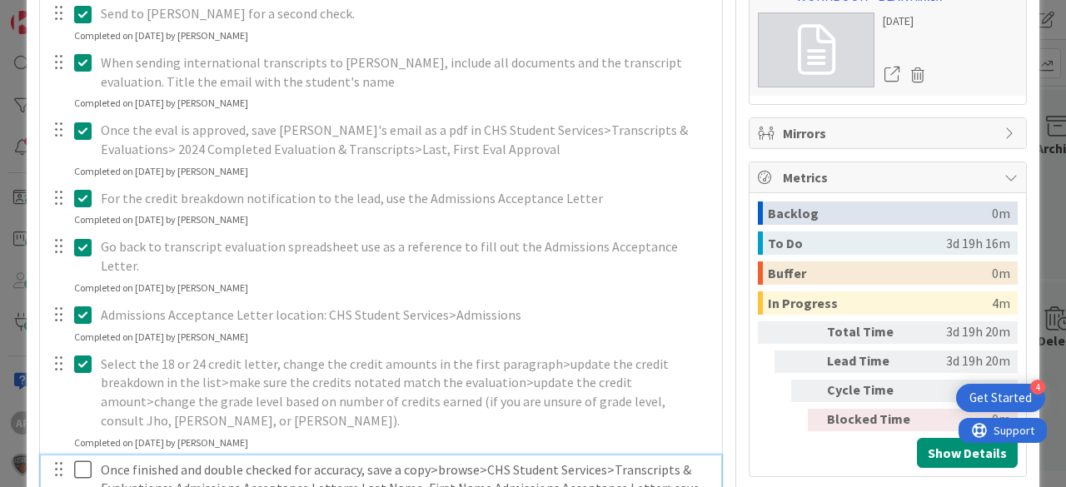
click at [84, 460] on icon at bounding box center [86, 470] width 25 height 20
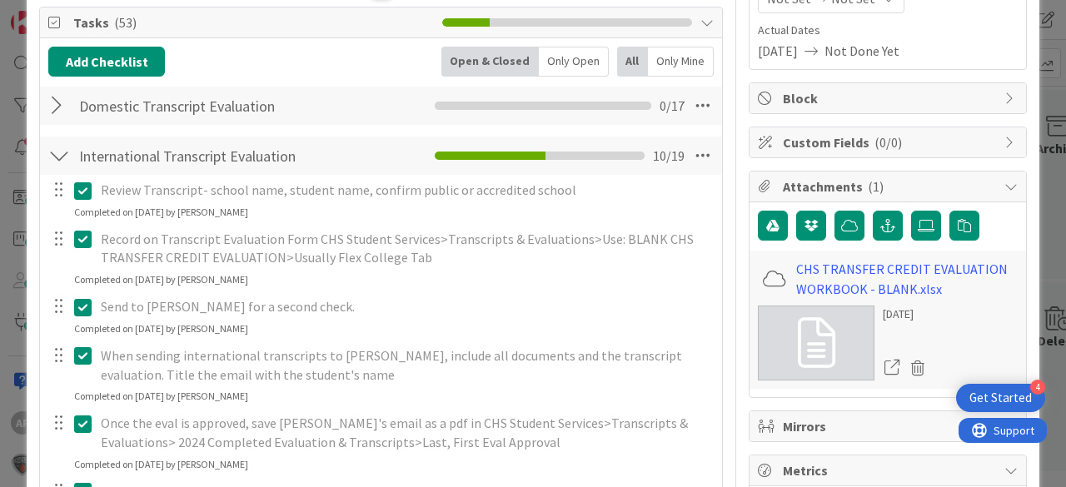
scroll to position [0, 0]
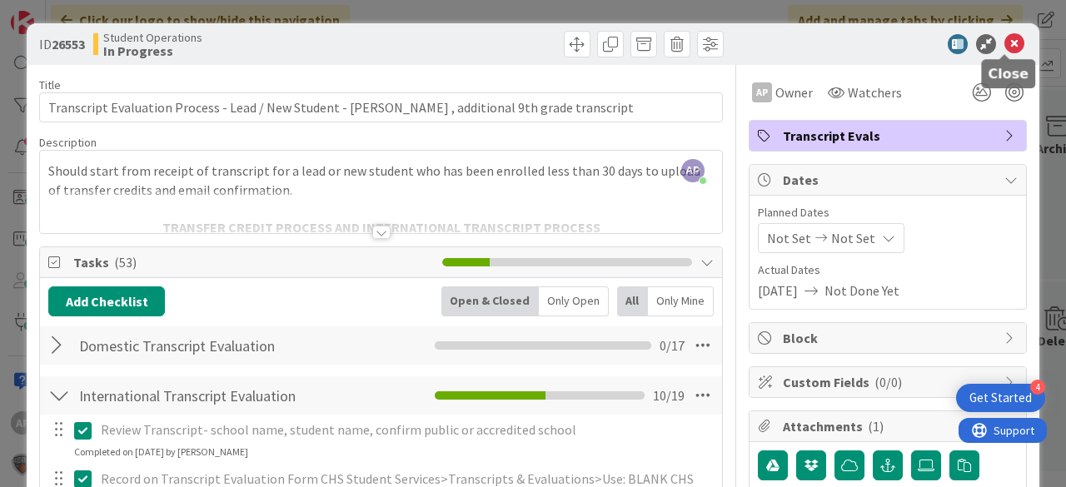
click at [1010, 36] on icon at bounding box center [1015, 44] width 20 height 20
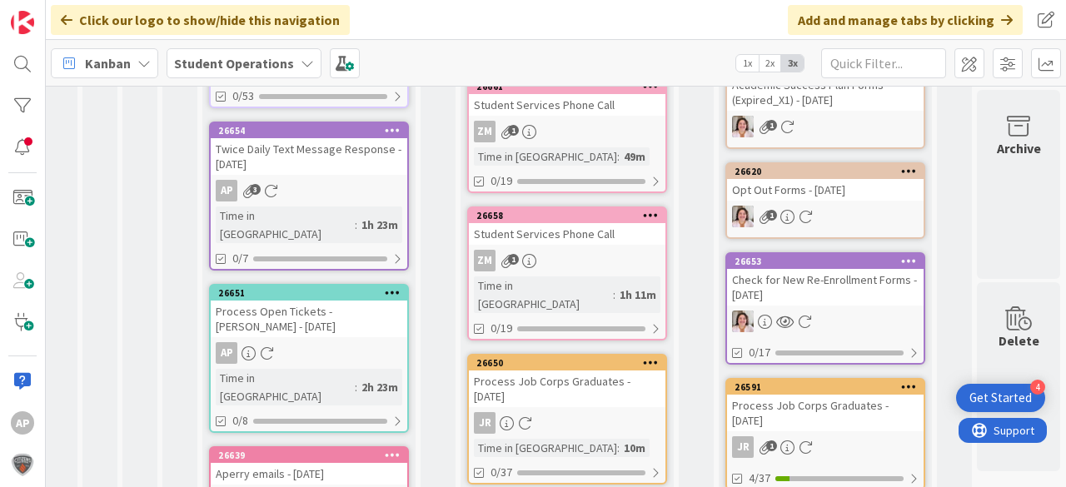
scroll to position [0, 53]
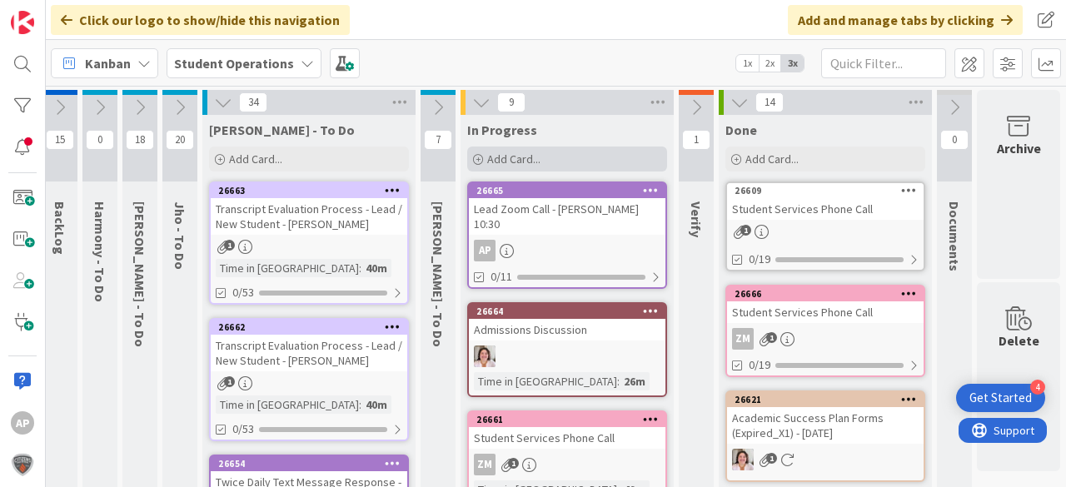
click at [519, 153] on span "Add Card..." at bounding box center [513, 159] width 53 height 15
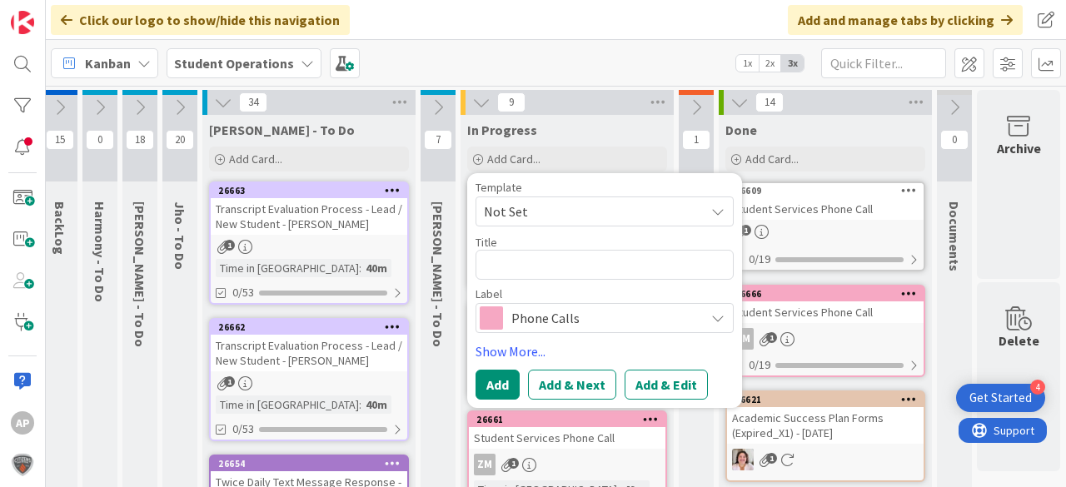
click at [564, 205] on span "Not Set" at bounding box center [588, 212] width 208 height 22
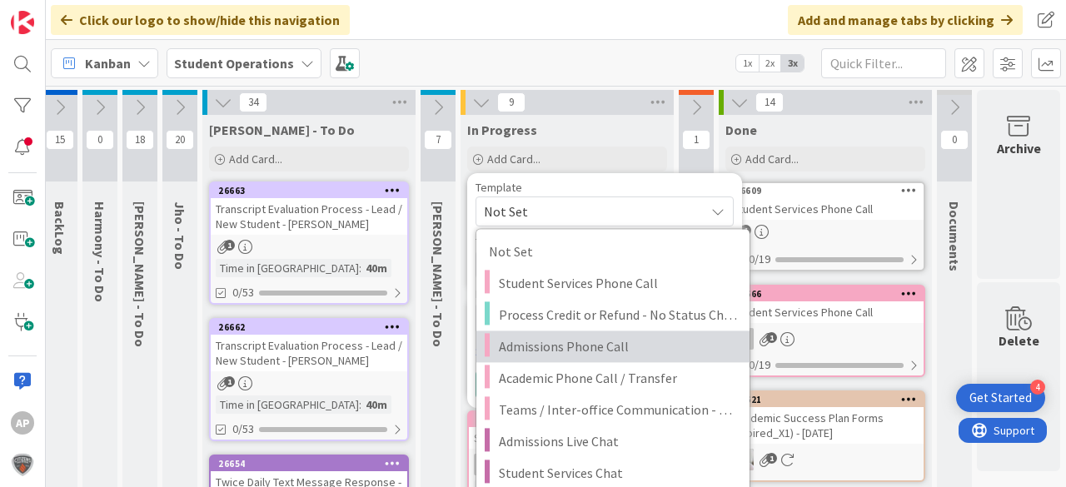
click at [607, 340] on span "Admissions Phone Call" at bounding box center [618, 347] width 238 height 22
type textarea "x"
type textarea "Admissions Phone Call"
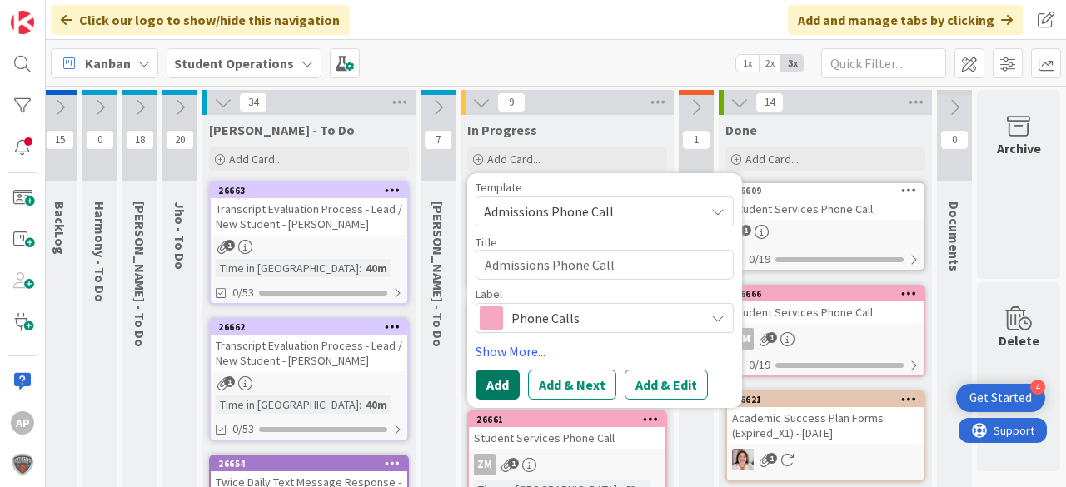
click at [493, 389] on button "Add" at bounding box center [498, 385] width 44 height 30
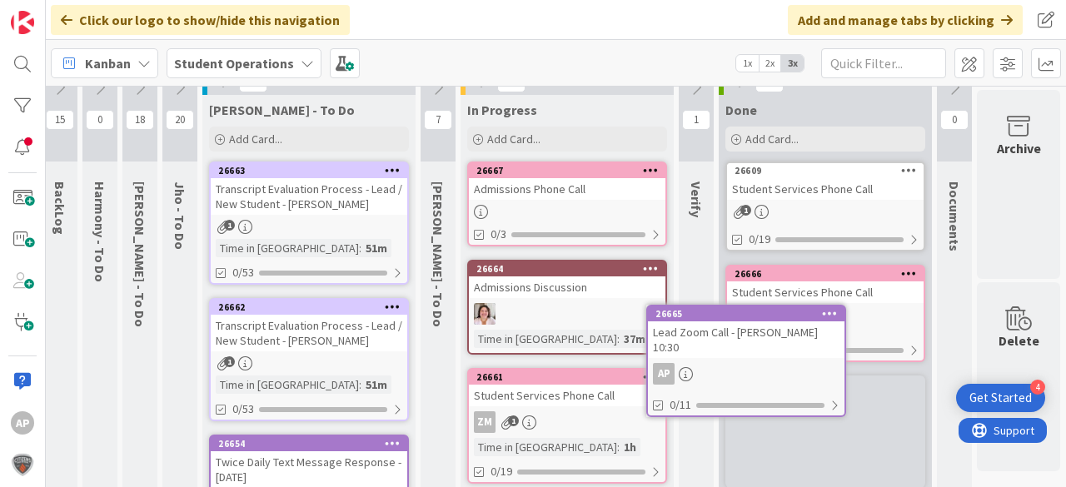
scroll to position [38, 57]
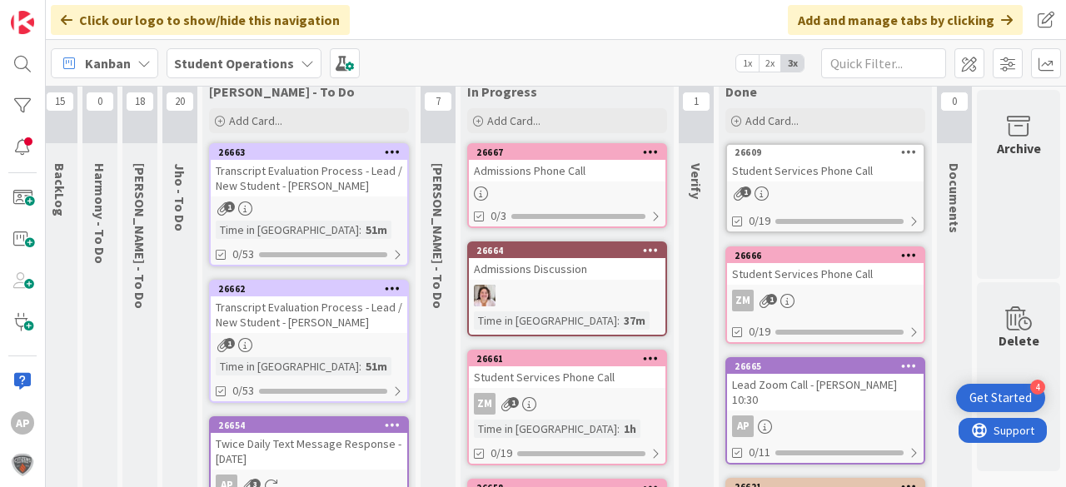
click at [572, 190] on div at bounding box center [567, 194] width 197 height 14
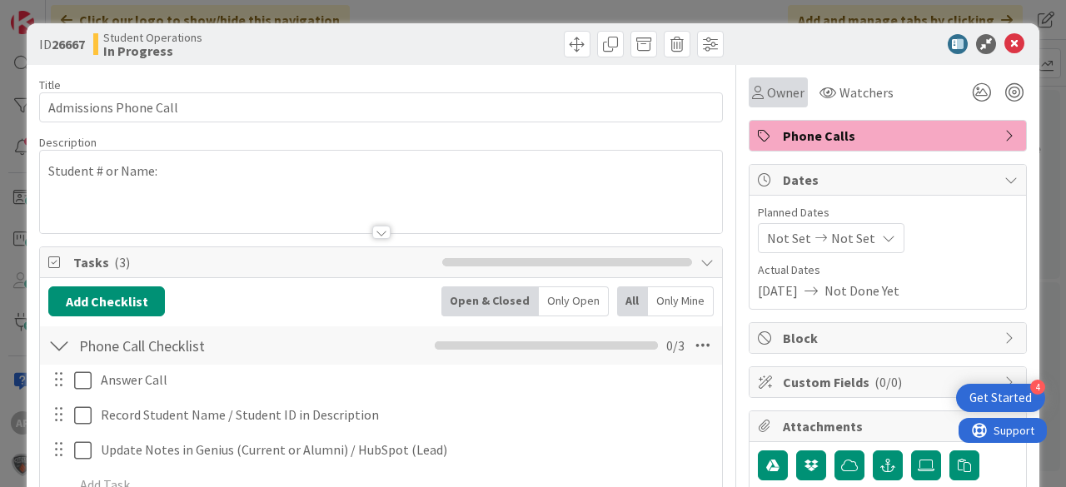
click at [773, 93] on span "Owner" at bounding box center [785, 92] width 37 height 20
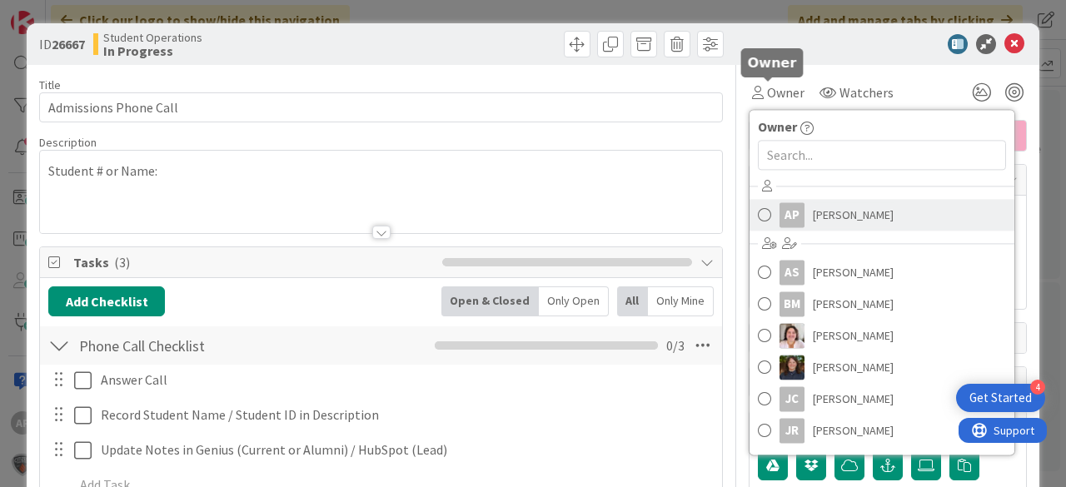
click at [846, 214] on span "[PERSON_NAME]" at bounding box center [853, 214] width 81 height 25
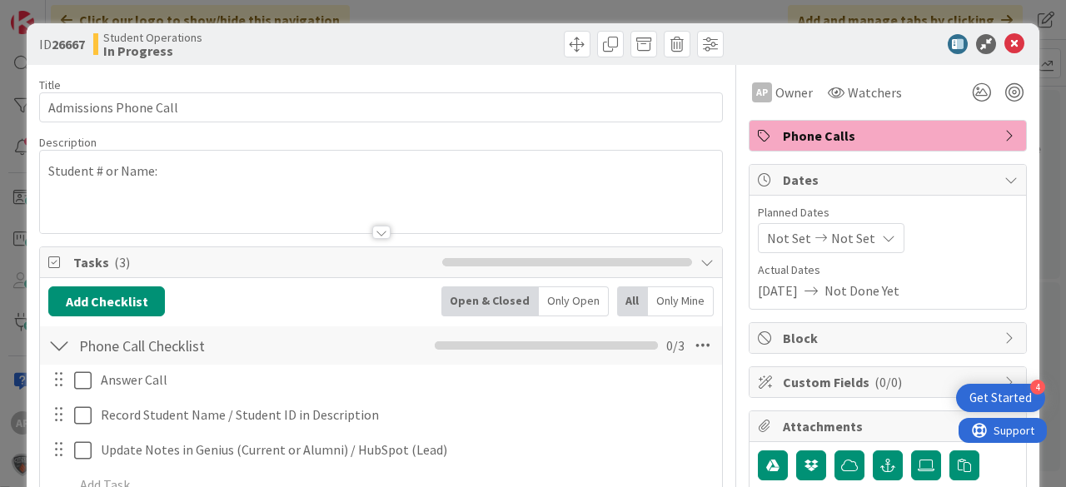
click at [1006, 37] on icon at bounding box center [1015, 44] width 20 height 20
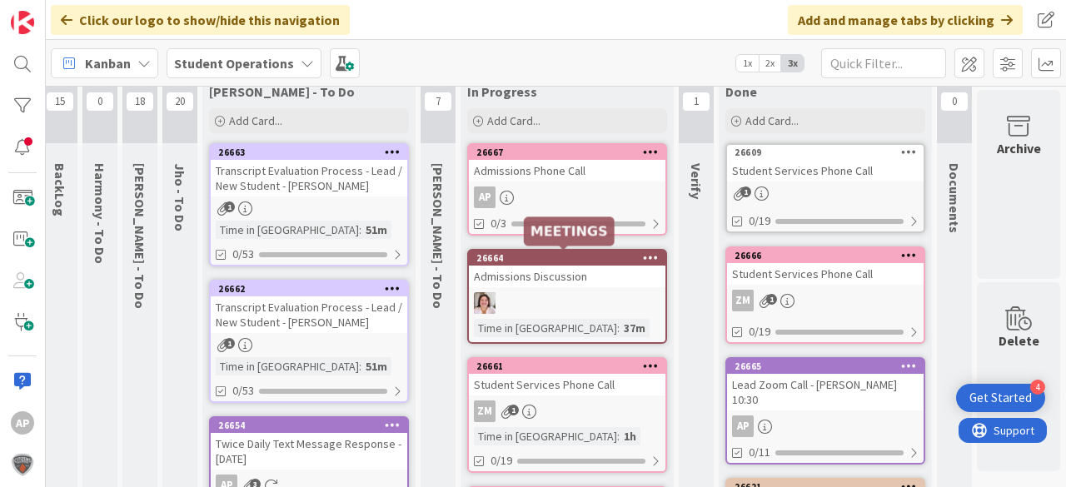
click at [556, 157] on div "26667" at bounding box center [567, 152] width 197 height 15
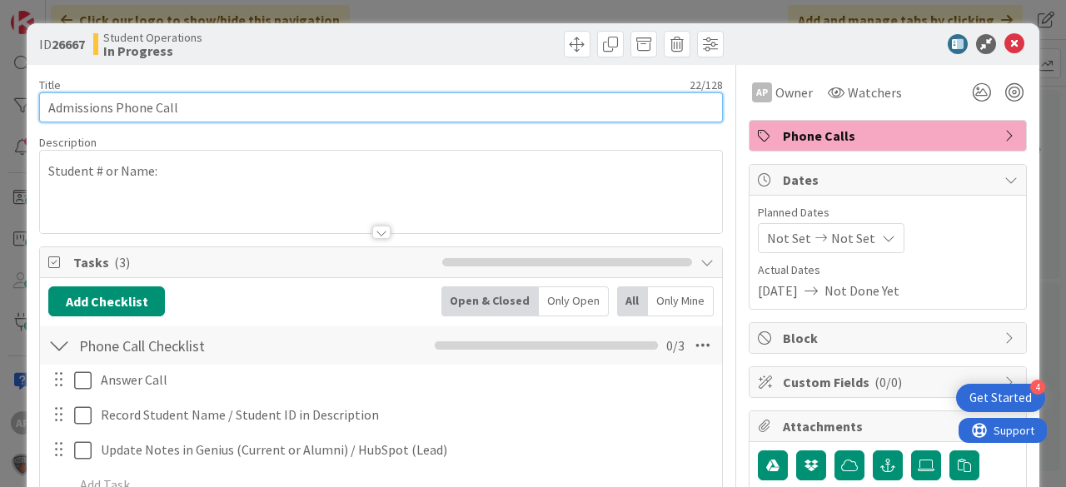
click at [360, 110] on input "Admissions Phone Call" at bounding box center [381, 107] width 684 height 30
drag, startPoint x: 217, startPoint y: 108, endPoint x: 392, endPoint y: 113, distance: 174.2
click at [392, 113] on input "Admissions Phone Call - [PERSON_NAME]" at bounding box center [381, 107] width 684 height 30
type input "Admissions Phone Call - [PERSON_NAME]"
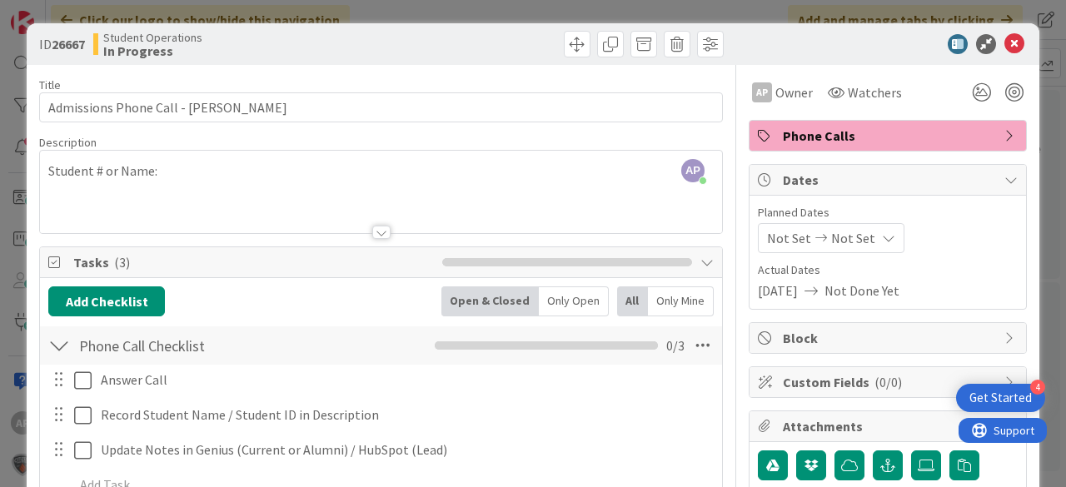
click at [466, 76] on div "Title 37 / 128 Admissions Phone Call - [PERSON_NAME] Description AP [PERSON_NAM…" at bounding box center [381, 468] width 684 height 807
click at [1006, 36] on icon at bounding box center [1015, 44] width 20 height 20
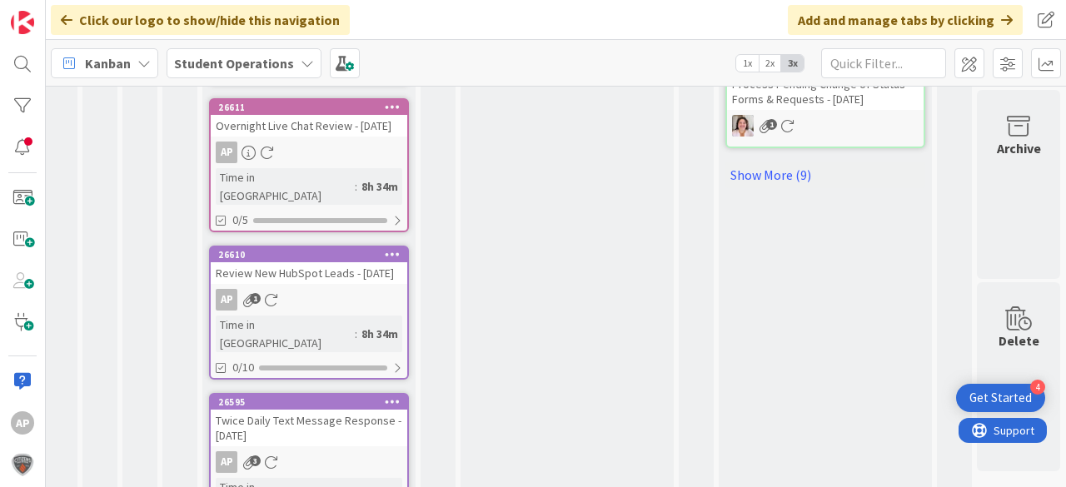
scroll to position [1200, 59]
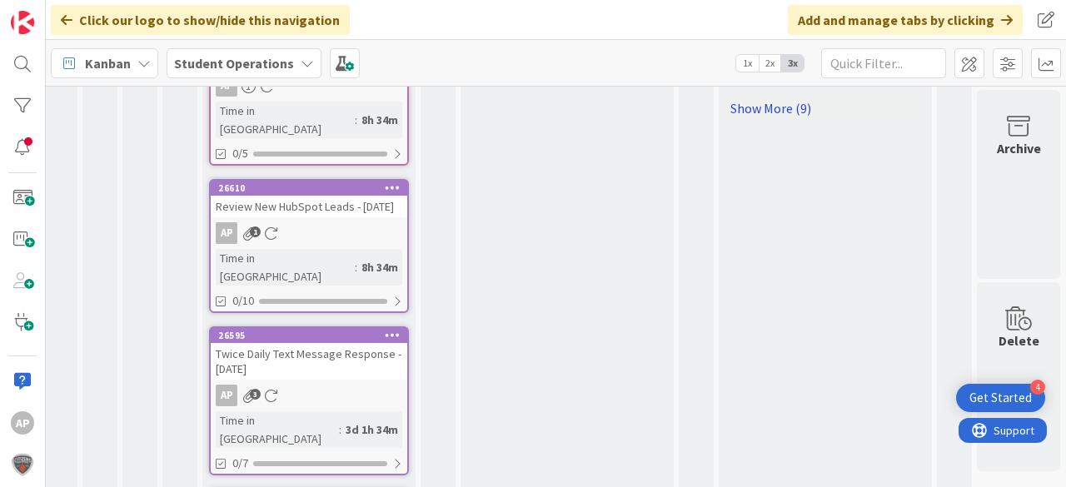
click at [774, 95] on link "Show More (9)" at bounding box center [826, 108] width 200 height 27
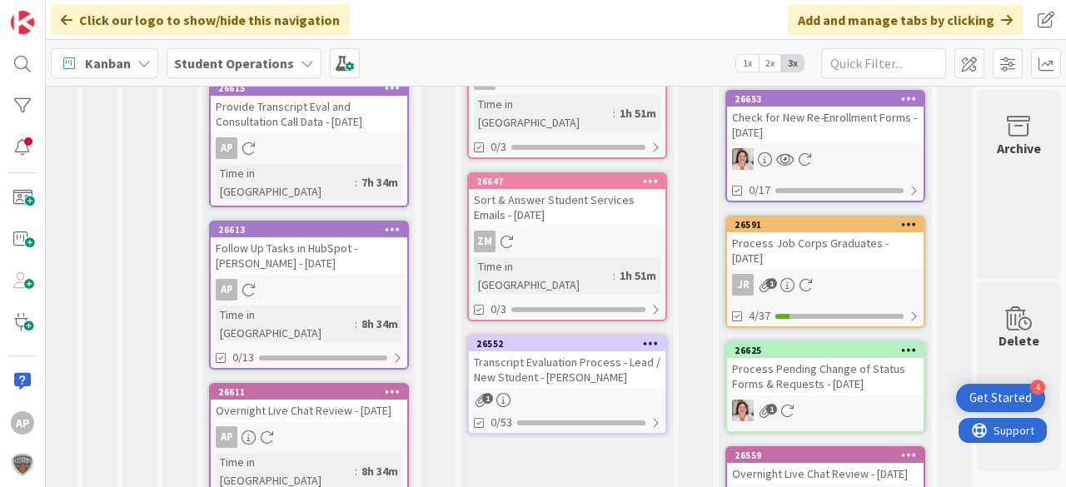
scroll to position [0, 59]
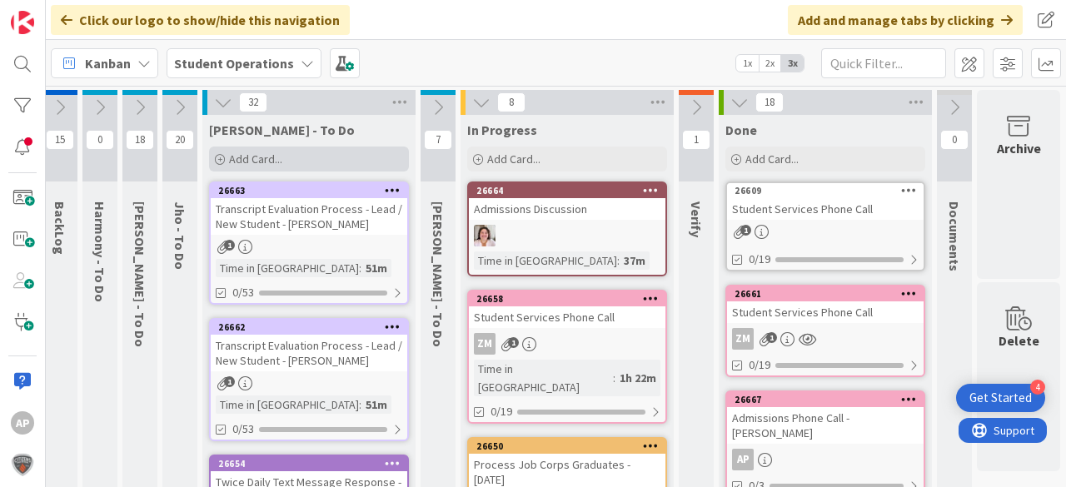
click at [240, 160] on span "Add Card..." at bounding box center [255, 159] width 53 height 15
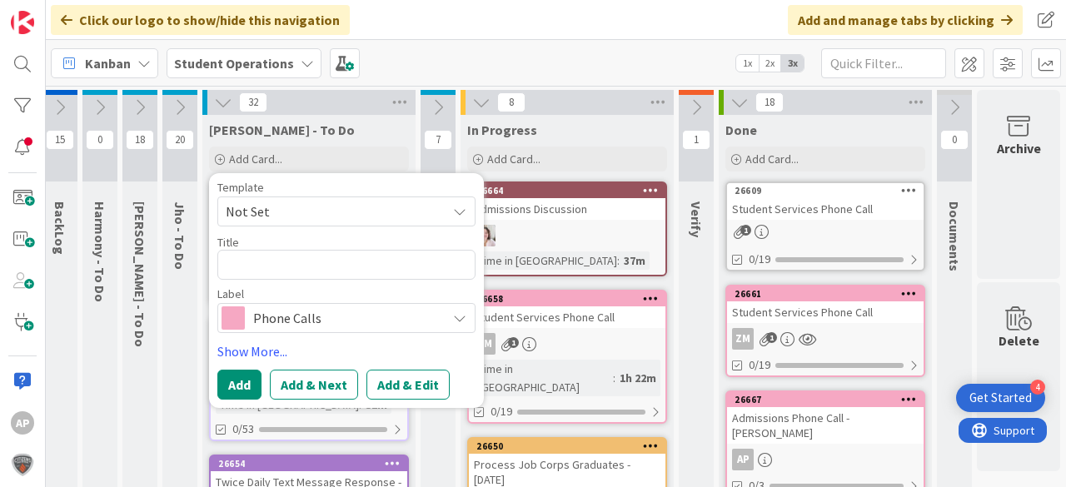
click at [332, 217] on span "Not Set" at bounding box center [330, 212] width 208 height 22
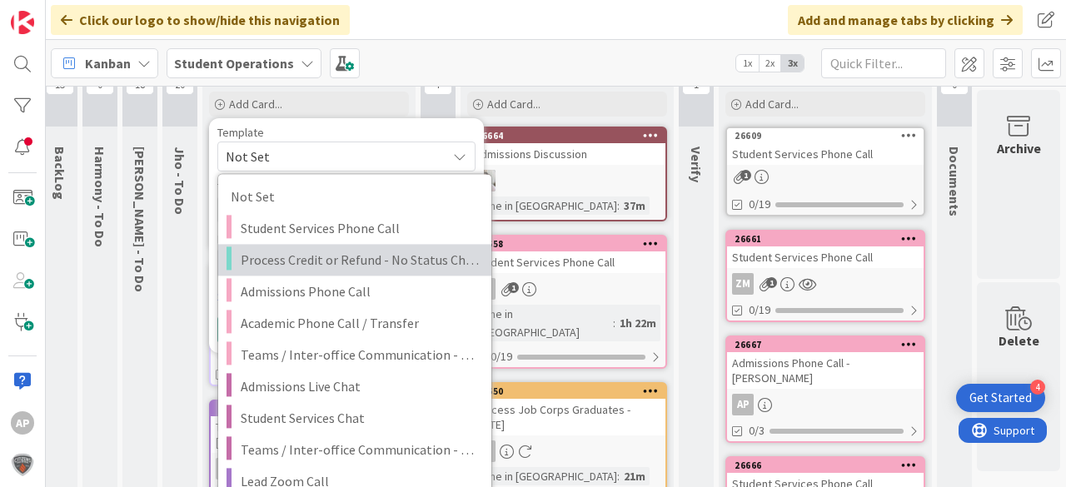
scroll to position [200, 59]
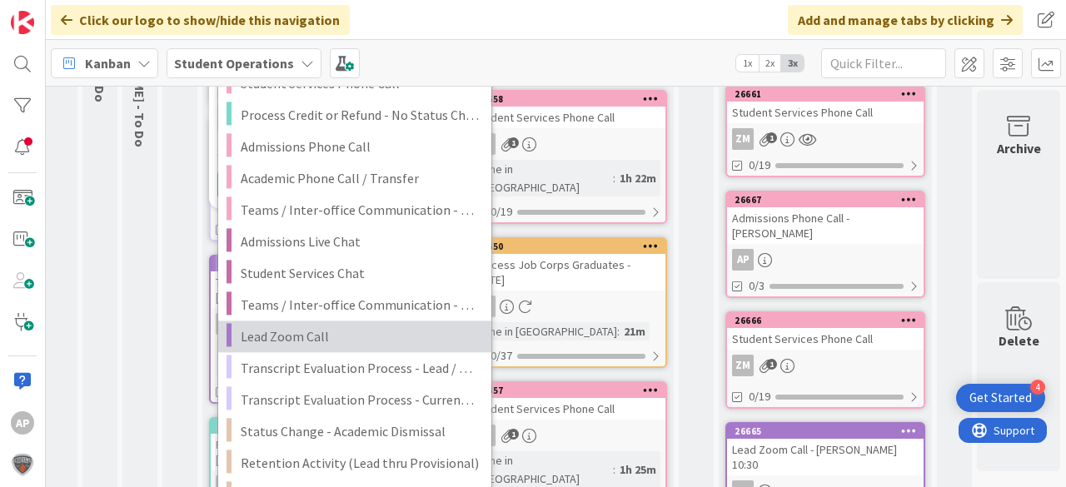
click at [361, 336] on span "Lead Zoom Call" at bounding box center [360, 337] width 238 height 22
type textarea "x"
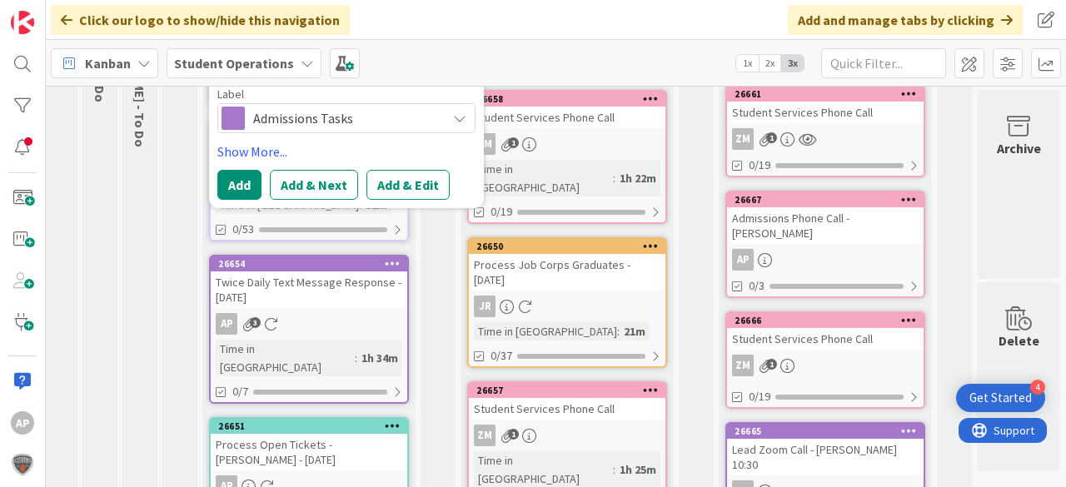
scroll to position [0, 59]
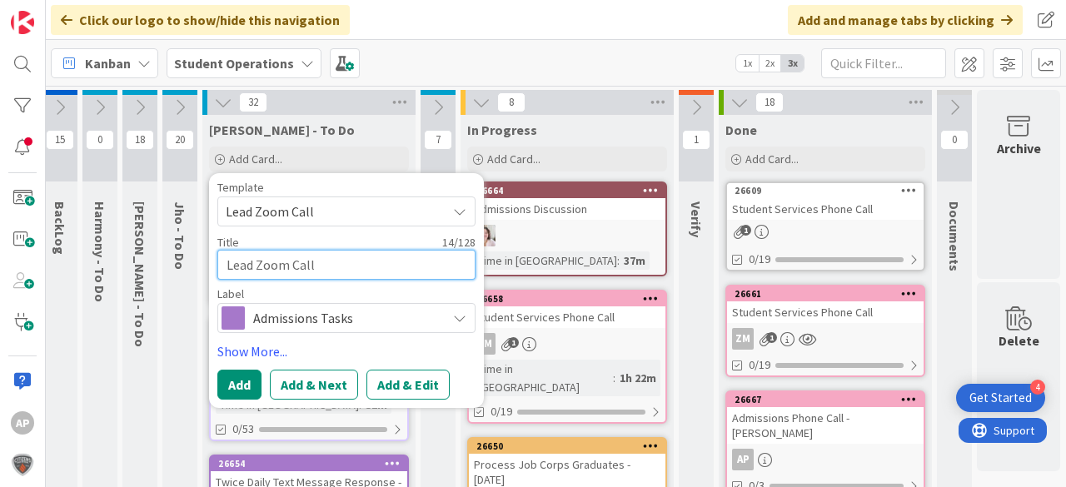
click at [357, 267] on textarea "Lead Zoom Call" at bounding box center [346, 265] width 258 height 30
type textarea "Lead Zoom Call"
type textarea "x"
type textarea "Lead Zoom Call -"
type textarea "x"
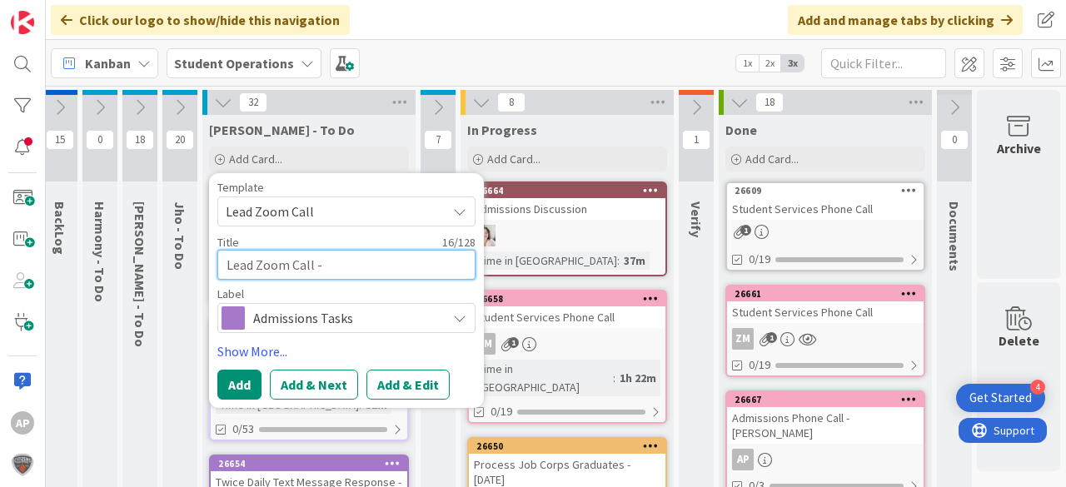
type textarea "Lead Zoom Call -"
type textarea "x"
type textarea "Lead Zoom Call - S"
type textarea "x"
type textarea "Lead Zoom Call - So"
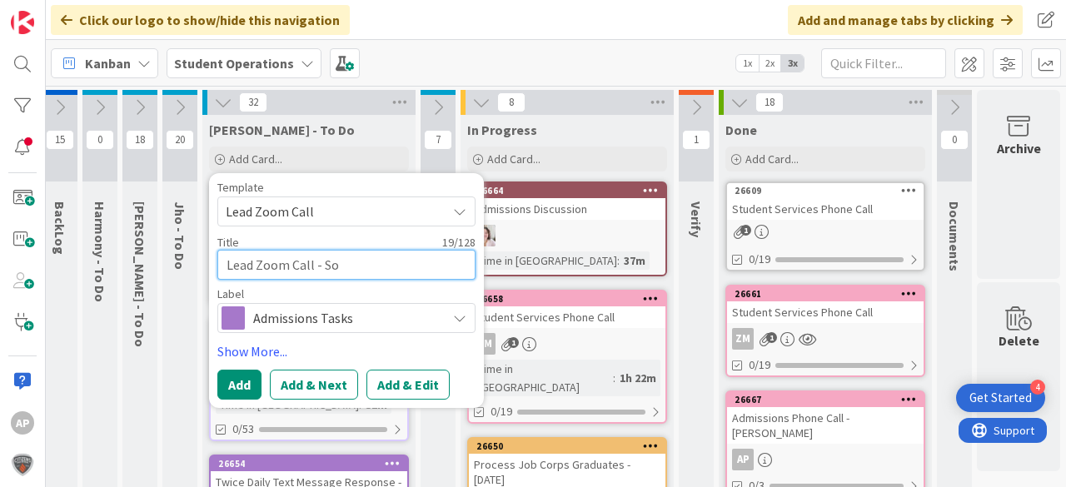
type textarea "x"
type textarea "Lead Zoom Call - Son"
type textarea "x"
type textarea "Lead Zoom Call - Sonn"
type textarea "x"
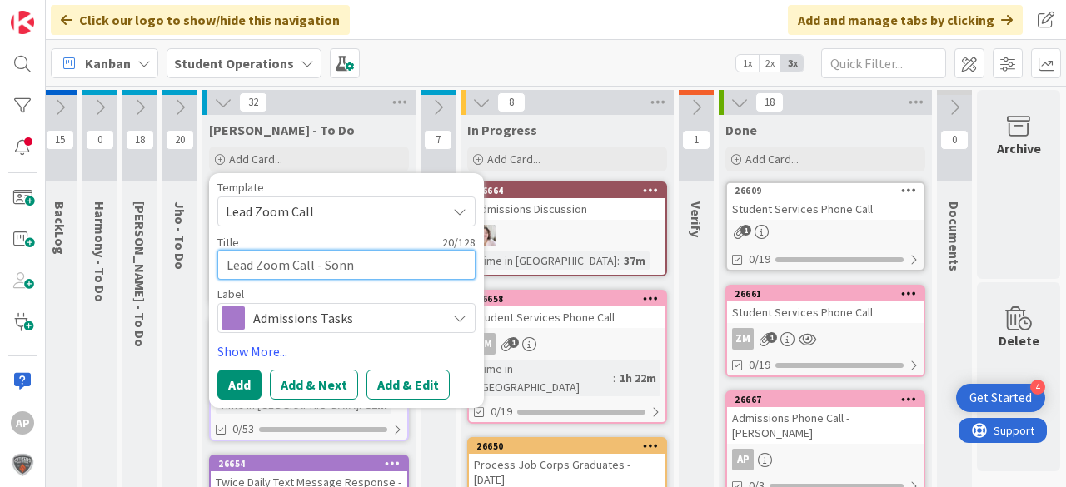
type textarea "Lead Zoom Call - [PERSON_NAME]"
type textarea "x"
type textarea "Lead Zoom Call - [PERSON_NAME]"
type textarea "x"
type textarea "Lead Zoom Call - [PERSON_NAME]"
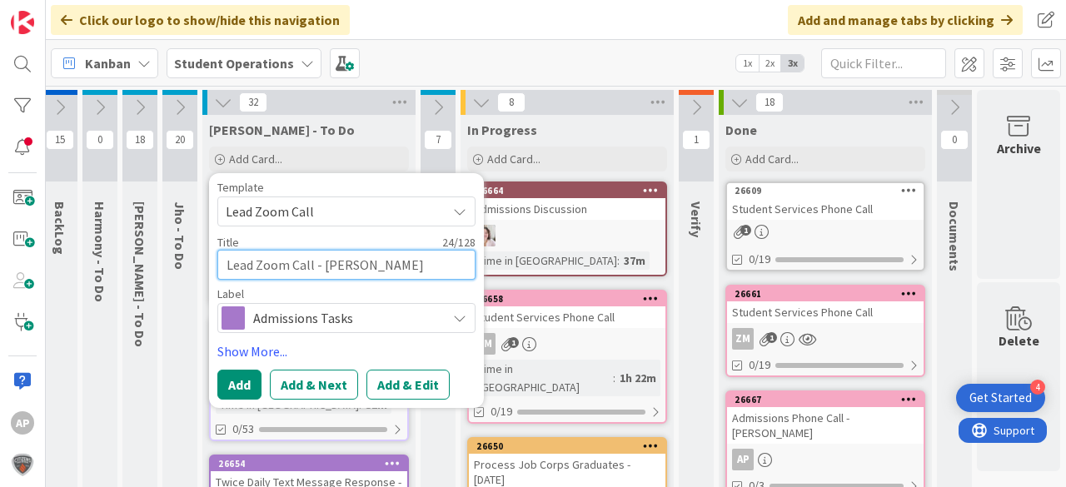
type textarea "x"
type textarea "Lead Zoom Call - [PERSON_NAME]"
type textarea "x"
type textarea "Lead Zoom Call - [PERSON_NAME]"
type textarea "x"
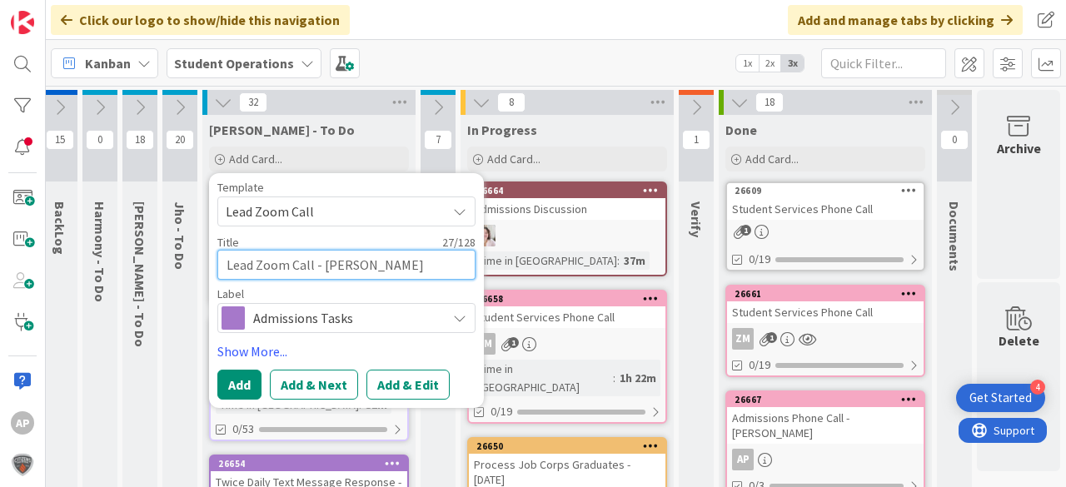
type textarea "Lead Zoom Call - [PERSON_NAME]"
type textarea "x"
type textarea "Lead Zoom Call - [PERSON_NAME]"
type textarea "x"
type textarea "Lead Zoom Call - [PERSON_NAME]"
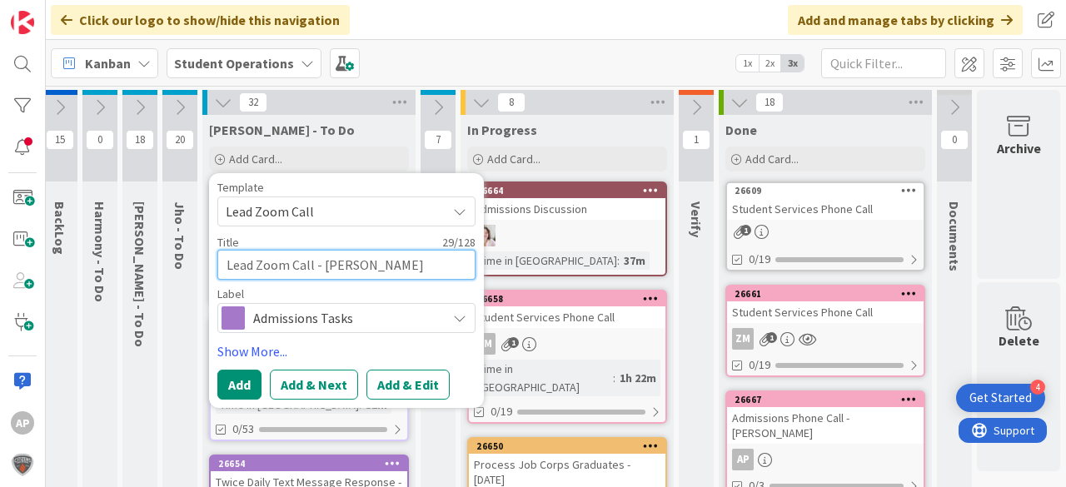
type textarea "x"
type textarea "Lead Zoom Call - [PERSON_NAME]"
type textarea "x"
type textarea "Lead Zoom Call - [PERSON_NAME]"
type textarea "x"
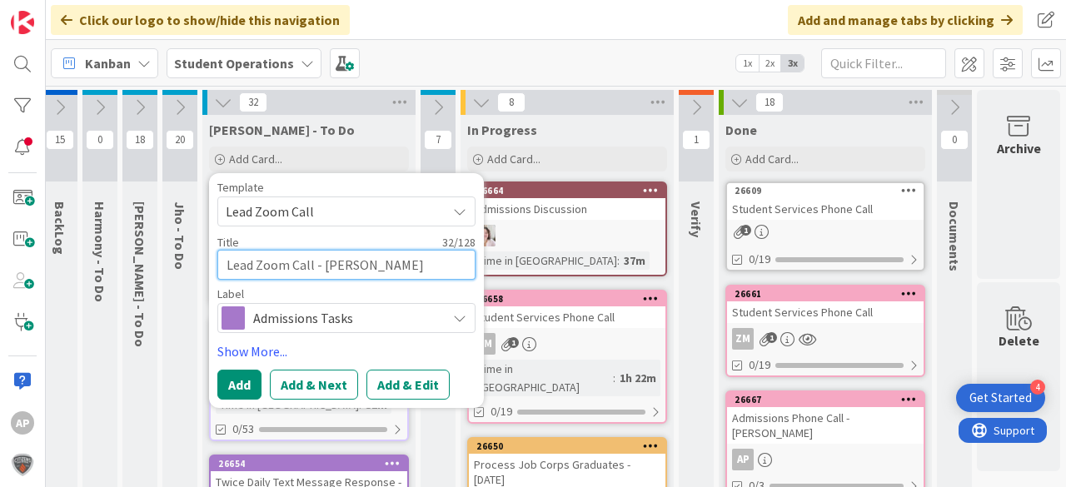
type textarea "Lead Zoom Call - [PERSON_NAME] 1"
type textarea "x"
type textarea "Lead Zoom Call - [PERSON_NAME] 11"
type textarea "x"
type textarea "Lead Zoom Call - [PERSON_NAME] 11:"
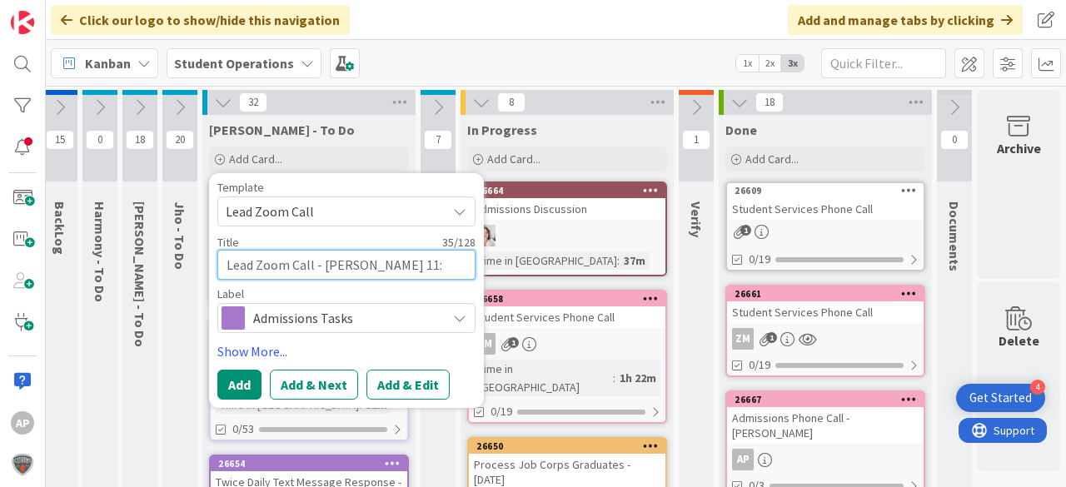
type textarea "x"
type textarea "Lead Zoom Call - [PERSON_NAME] 11:3"
type textarea "x"
type textarea "Lead Zoom Call - [PERSON_NAME] 11:30"
type textarea "x"
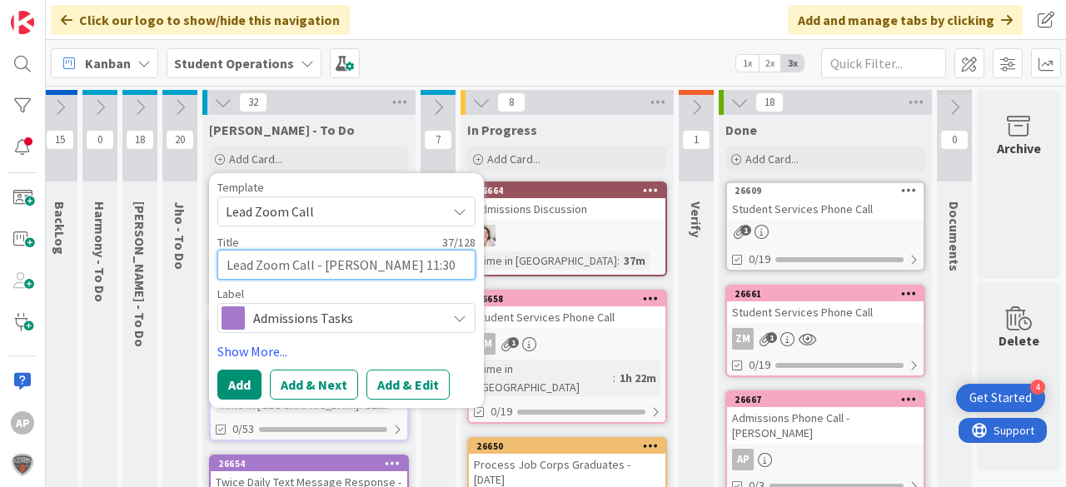
type textarea "Lead Zoom Call - [PERSON_NAME] 11:30"
type textarea "x"
type textarea "Lead Zoom Call - [PERSON_NAME] 11:30 am"
type textarea "x"
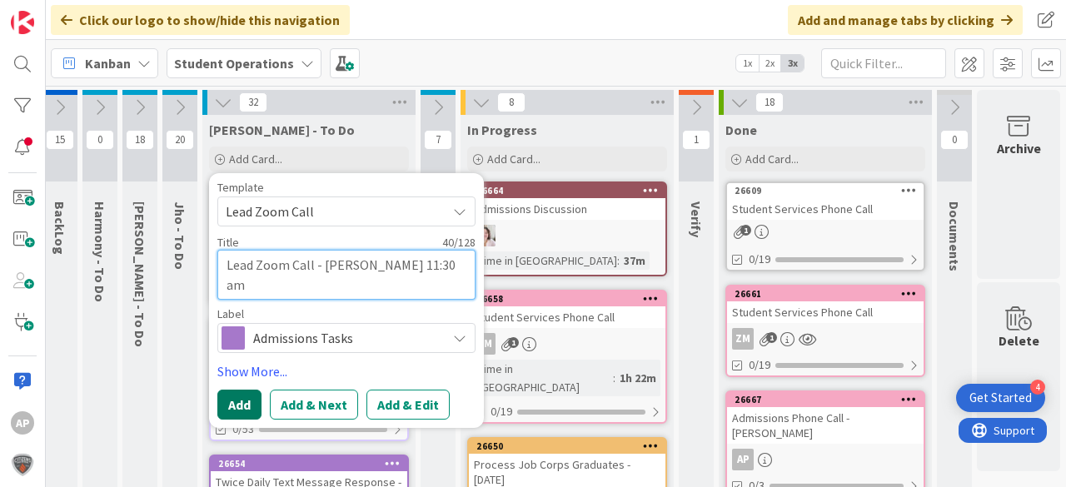
type textarea "Lead Zoom Call - [PERSON_NAME] 11:30 am"
click at [230, 397] on button "Add" at bounding box center [239, 405] width 44 height 30
